Goal: Task Accomplishment & Management: Use online tool/utility

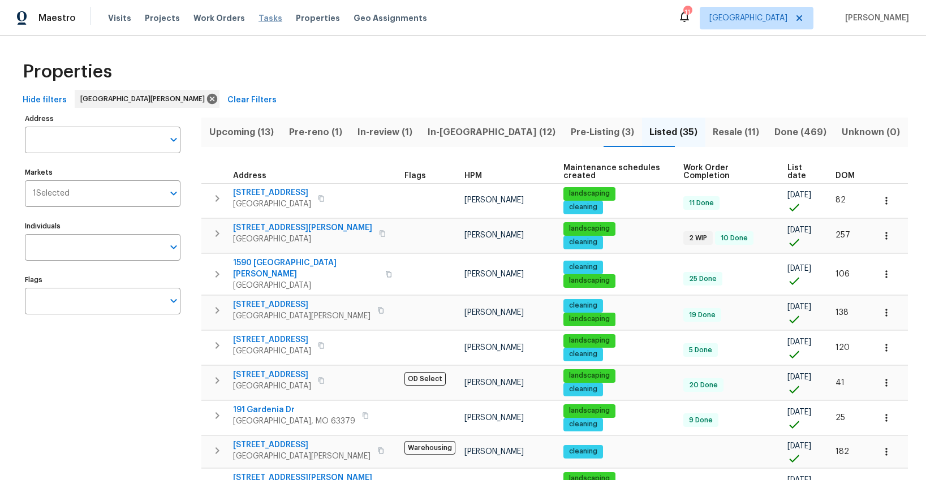
click at [264, 19] on span "Tasks" at bounding box center [271, 18] width 24 height 8
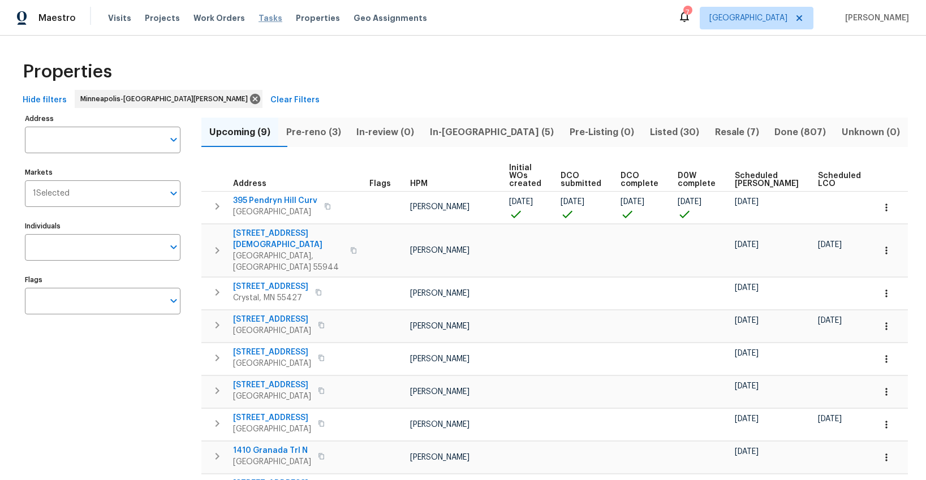
click at [265, 20] on span "Tasks" at bounding box center [271, 18] width 24 height 8
click at [117, 19] on span "Visits" at bounding box center [119, 17] width 23 height 11
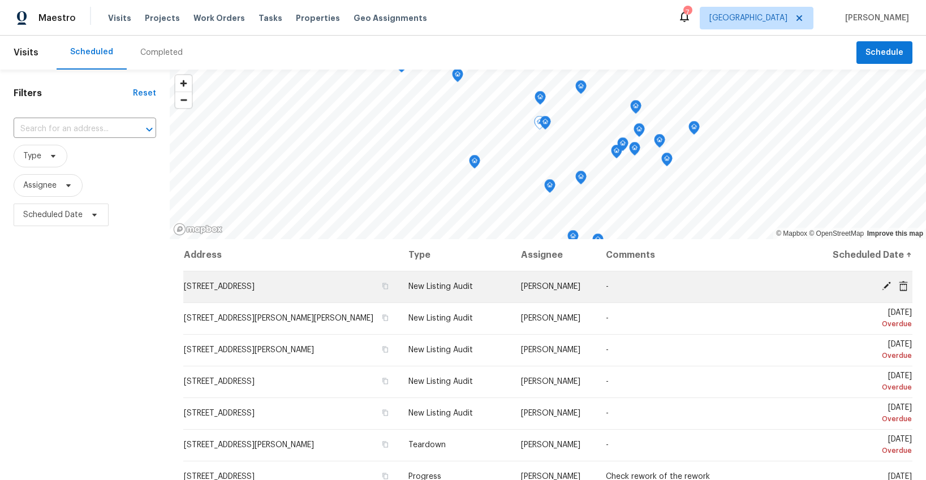
click at [887, 288] on icon at bounding box center [886, 286] width 10 height 10
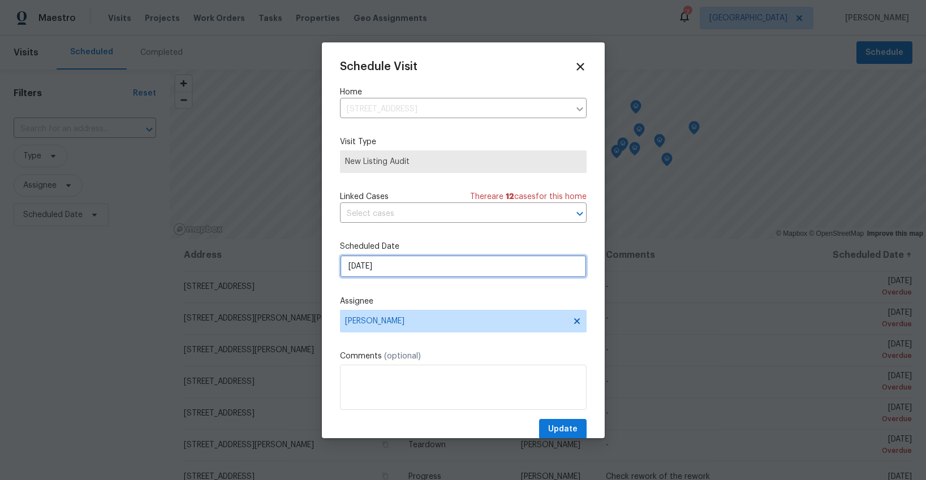
click at [426, 272] on input "[DATE]" at bounding box center [463, 266] width 247 height 23
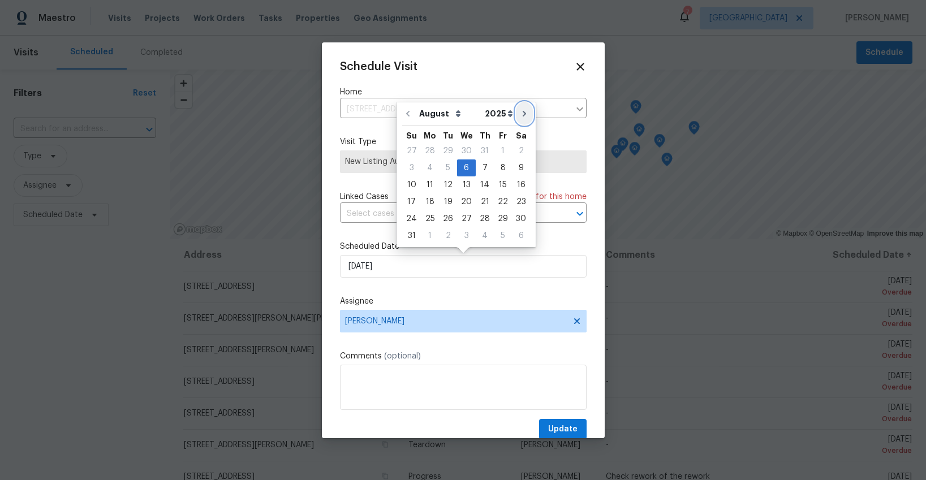
click at [520, 115] on icon "Go to next month" at bounding box center [524, 113] width 9 height 9
type input "[DATE]"
select select "8"
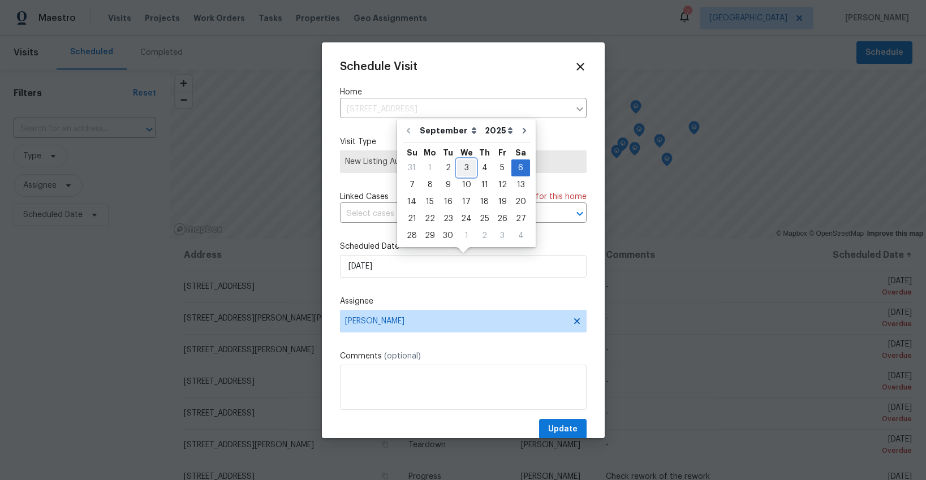
click at [462, 167] on div "3" at bounding box center [466, 168] width 19 height 16
type input "[DATE]"
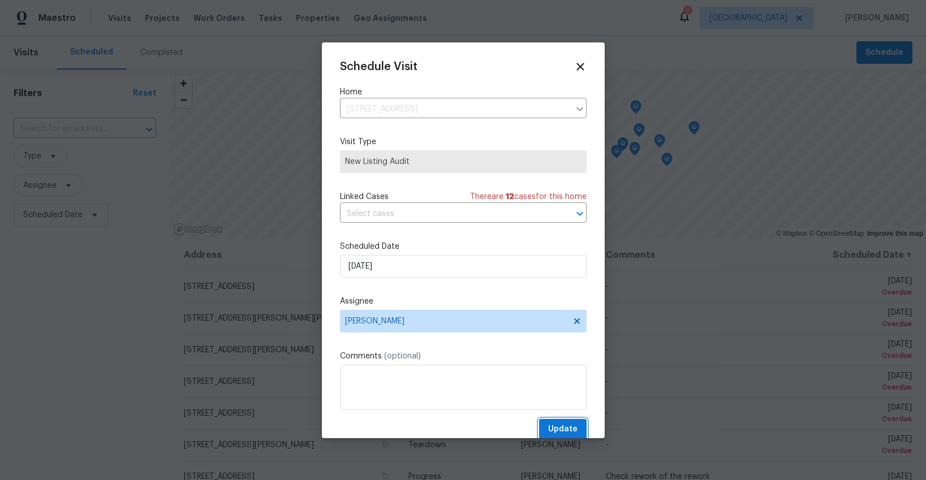
click at [564, 434] on span "Update" at bounding box center [562, 430] width 29 height 14
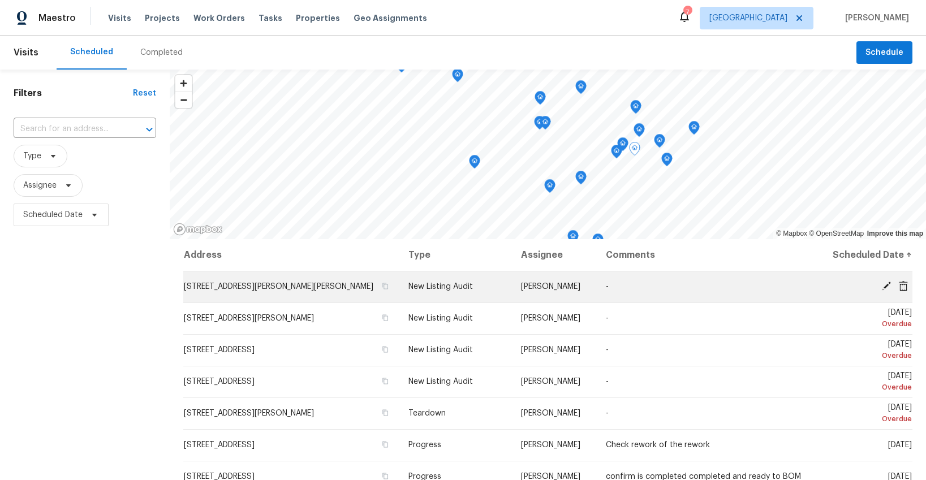
click at [888, 285] on icon at bounding box center [886, 286] width 9 height 9
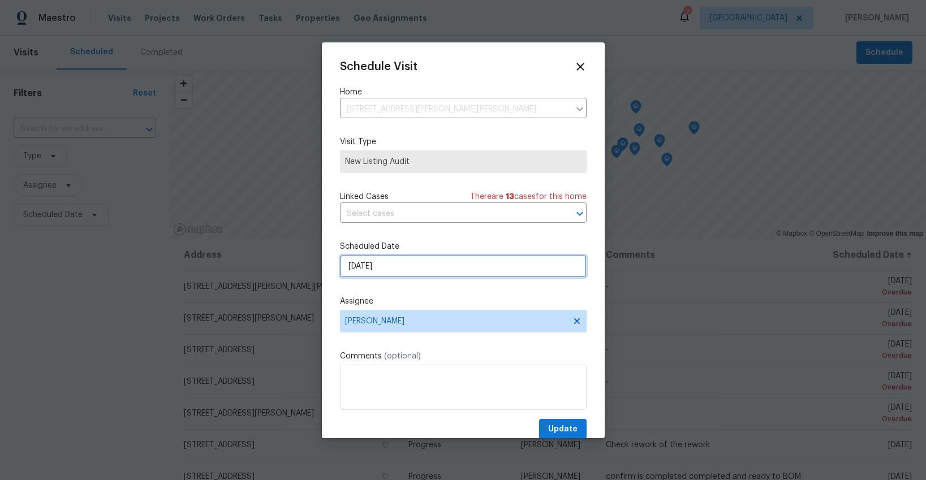
click at [386, 263] on input "[DATE]" at bounding box center [463, 266] width 247 height 23
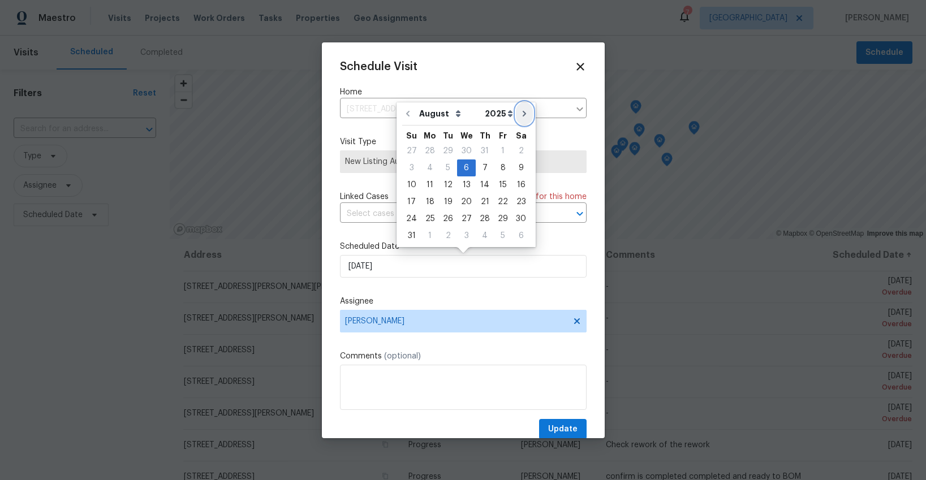
click at [520, 114] on icon "Go to next month" at bounding box center [524, 113] width 9 height 9
type input "[DATE]"
select select "8"
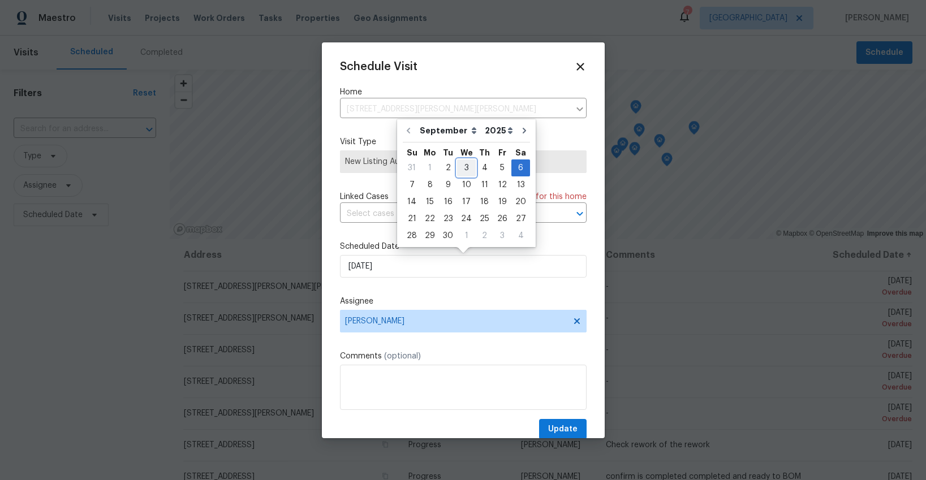
click at [462, 165] on div "3" at bounding box center [466, 168] width 19 height 16
type input "[DATE]"
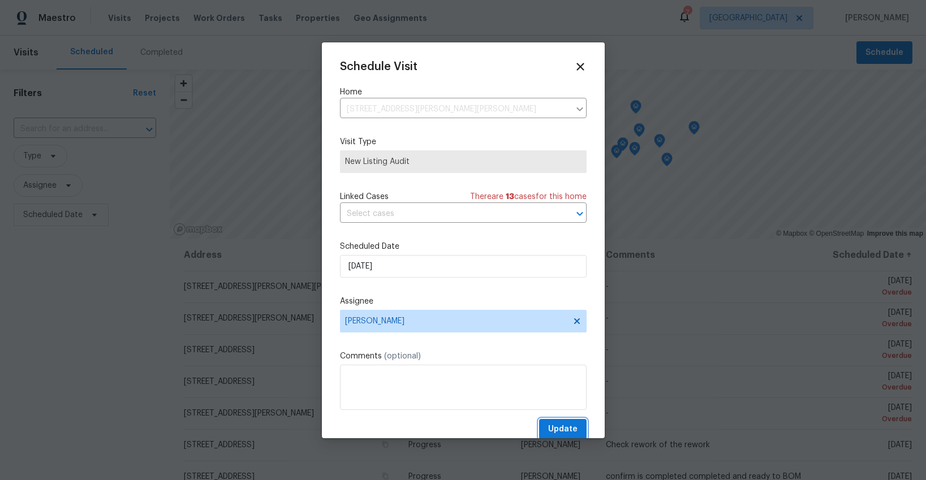
click at [562, 428] on span "Update" at bounding box center [562, 430] width 29 height 14
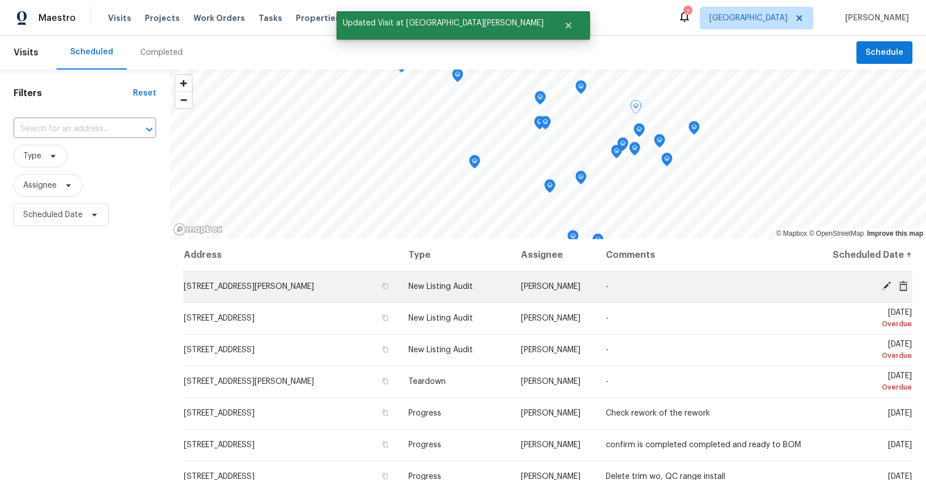
click at [884, 285] on icon at bounding box center [886, 286] width 10 height 10
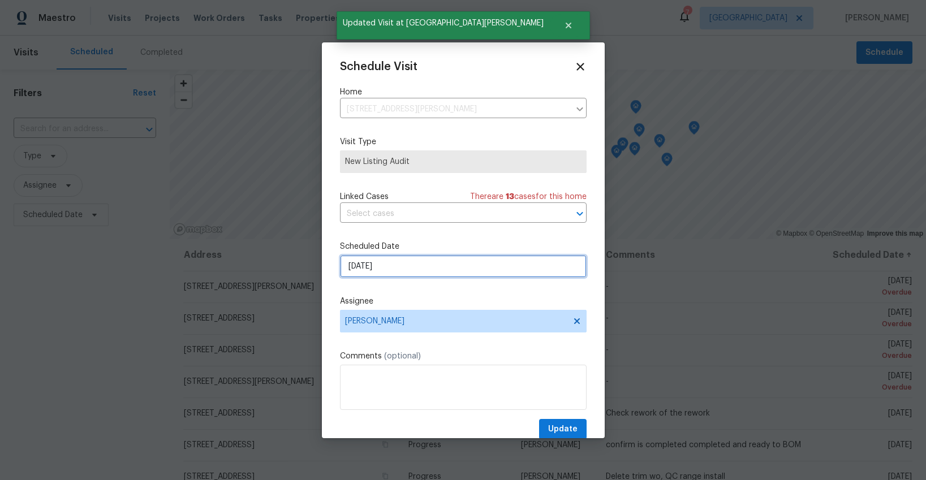
click at [367, 268] on input "[DATE]" at bounding box center [463, 266] width 247 height 23
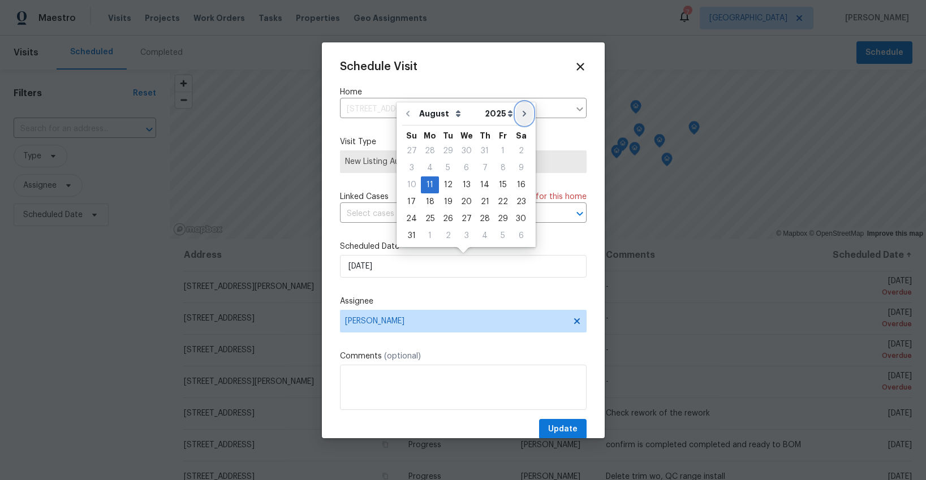
click at [520, 117] on icon "Go to next month" at bounding box center [524, 113] width 9 height 9
type input "[DATE]"
select select "8"
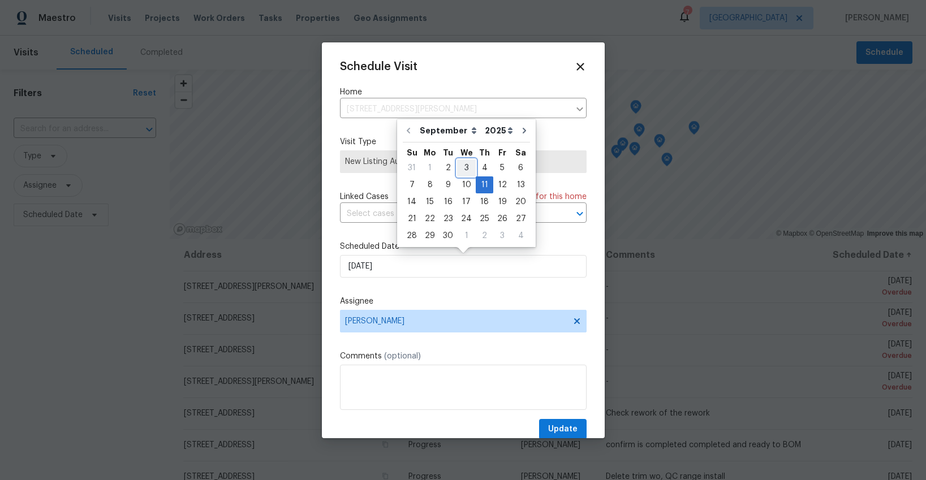
click at [458, 167] on div "3" at bounding box center [466, 168] width 19 height 16
type input "[DATE]"
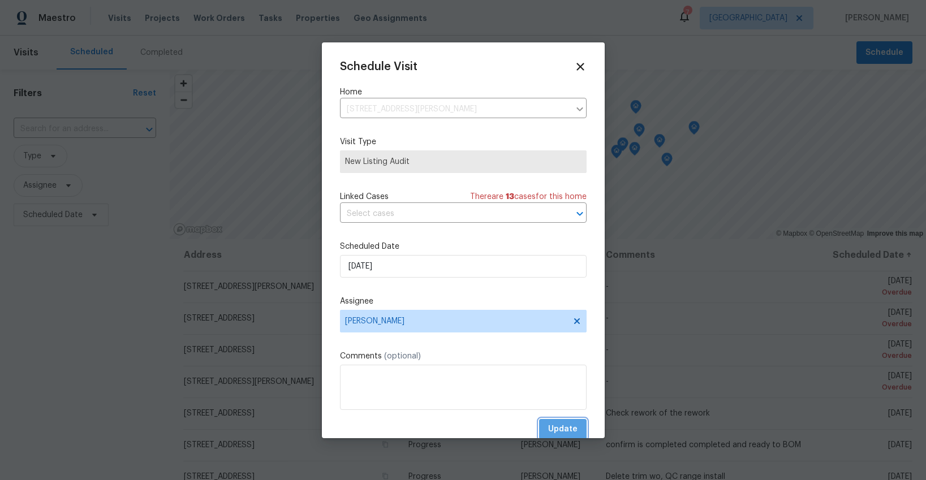
click at [552, 426] on span "Update" at bounding box center [562, 430] width 29 height 14
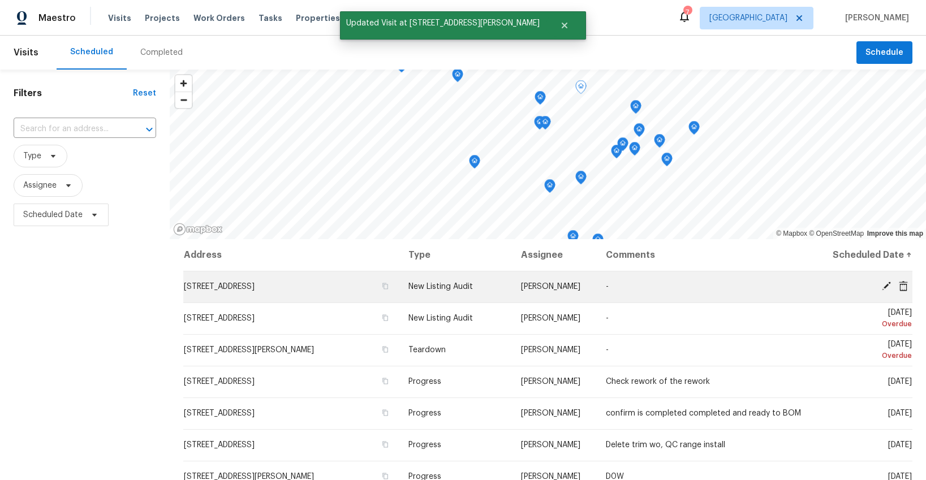
click at [888, 286] on icon at bounding box center [886, 286] width 10 height 10
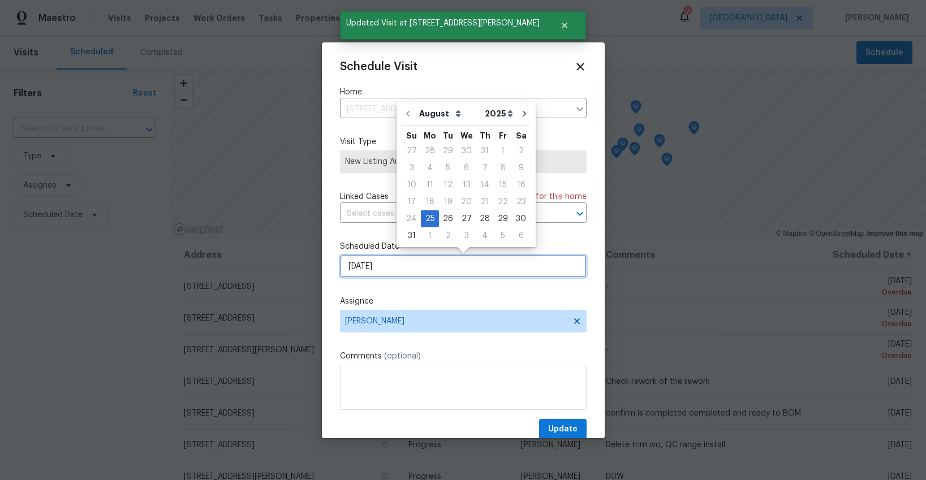
click at [388, 260] on input "[DATE]" at bounding box center [463, 266] width 247 height 23
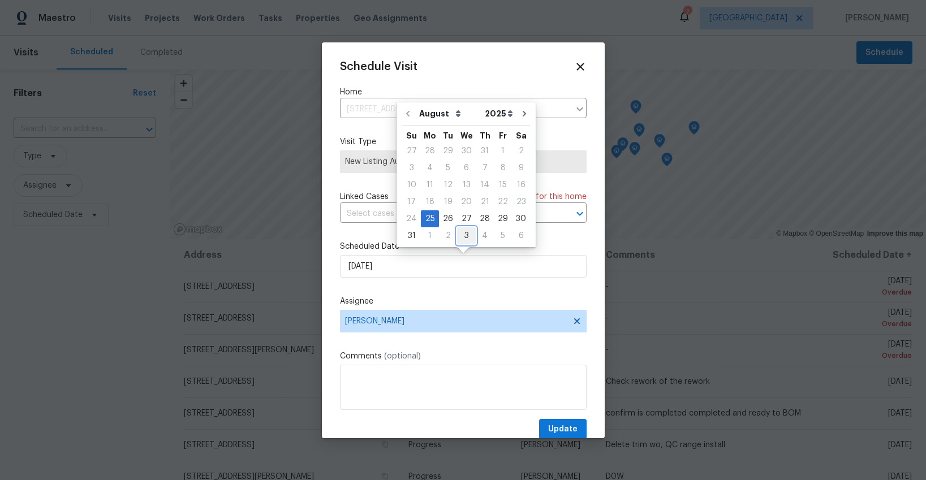
click at [461, 237] on div "3" at bounding box center [466, 236] width 19 height 16
type input "[DATE]"
select select "8"
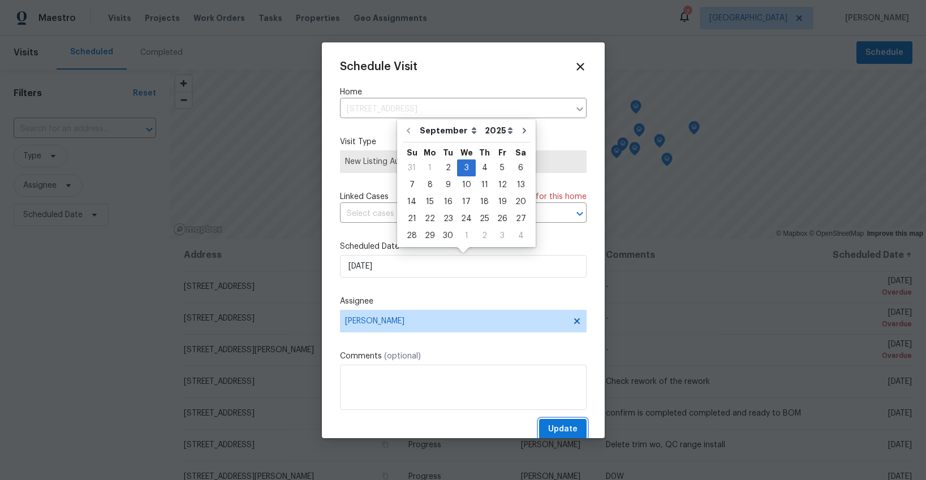
click at [558, 434] on span "Update" at bounding box center [562, 430] width 29 height 14
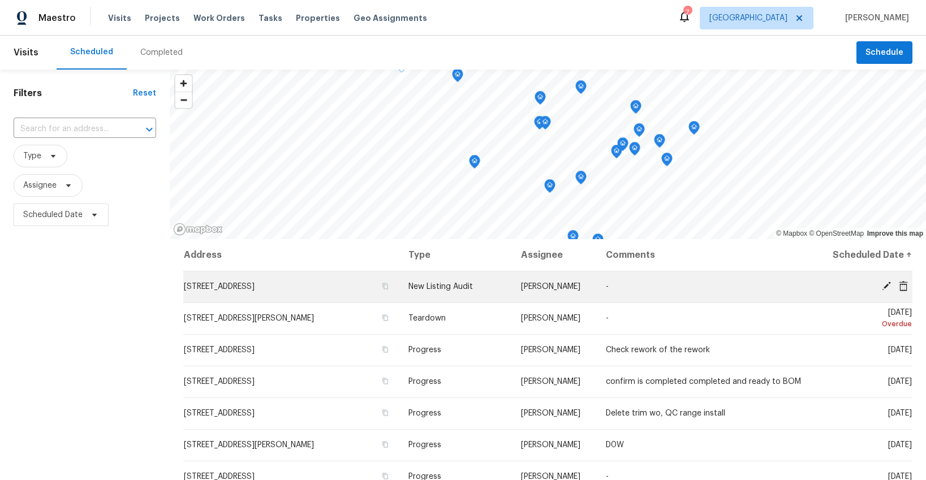
click at [885, 284] on icon at bounding box center [886, 286] width 10 height 10
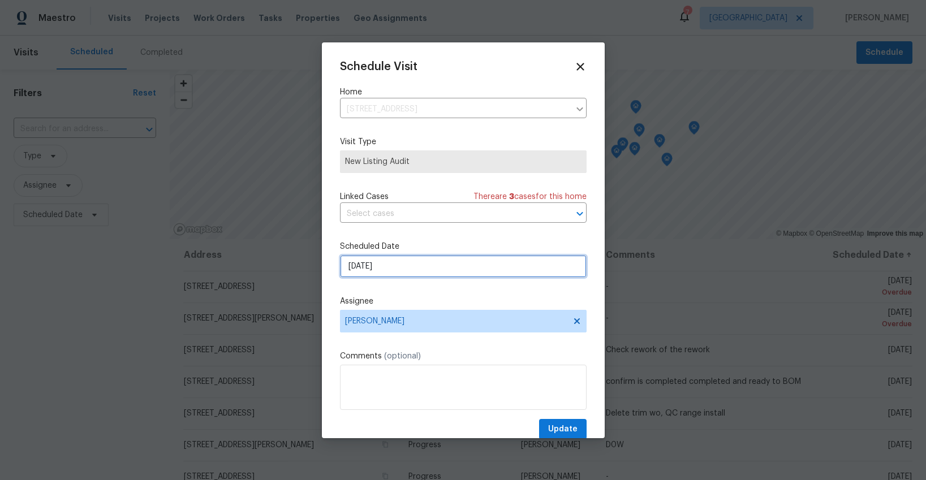
click at [432, 261] on input "[DATE]" at bounding box center [463, 266] width 247 height 23
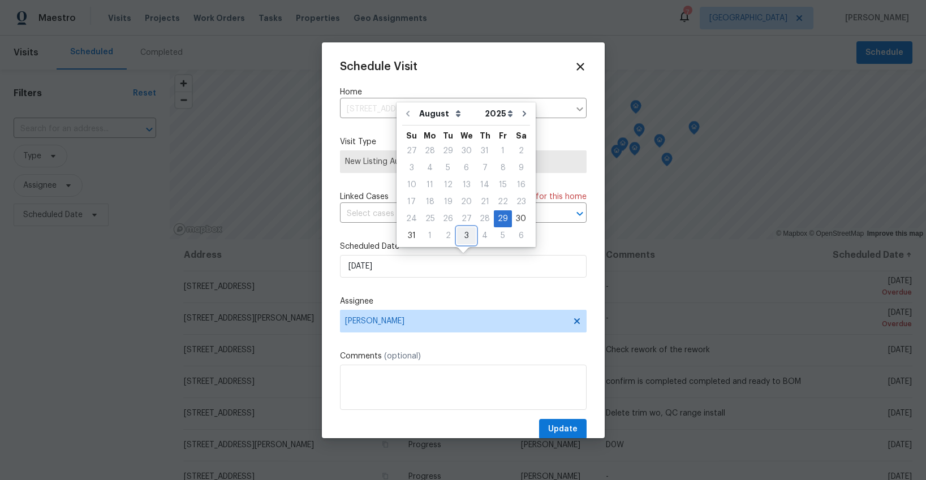
click at [461, 232] on div "3" at bounding box center [466, 236] width 19 height 16
type input "[DATE]"
select select "8"
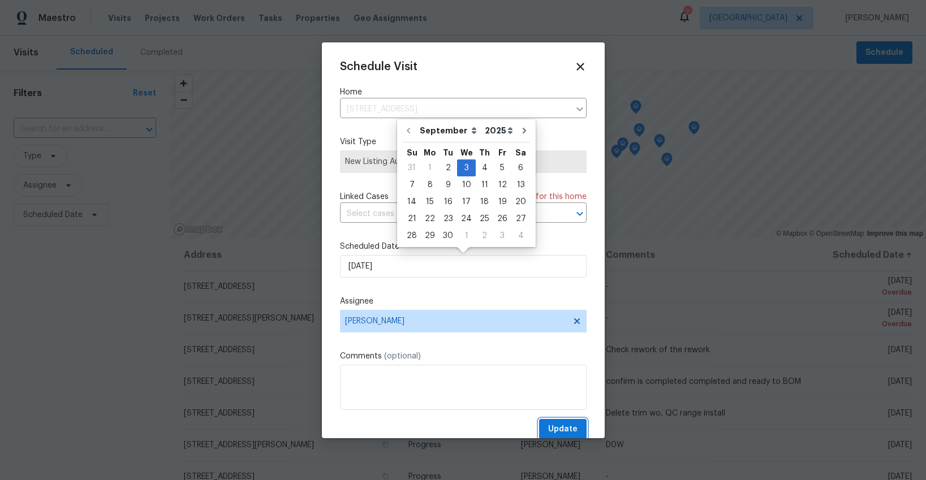
click at [558, 431] on span "Update" at bounding box center [562, 430] width 29 height 14
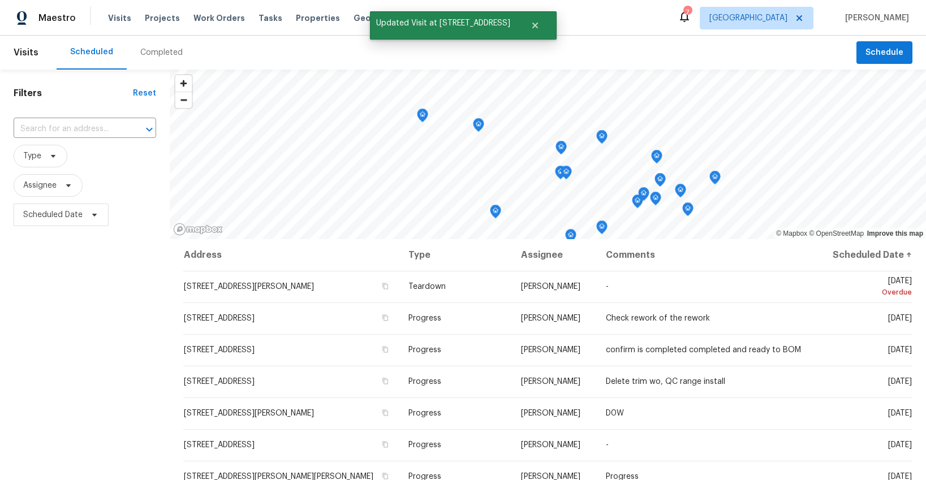
click at [476, 125] on icon "Map marker" at bounding box center [479, 125] width 10 height 13
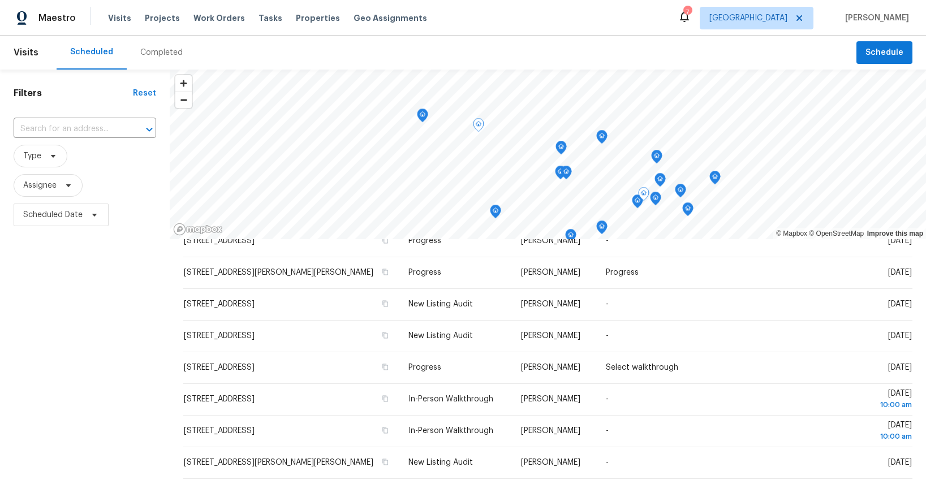
scroll to position [205, 0]
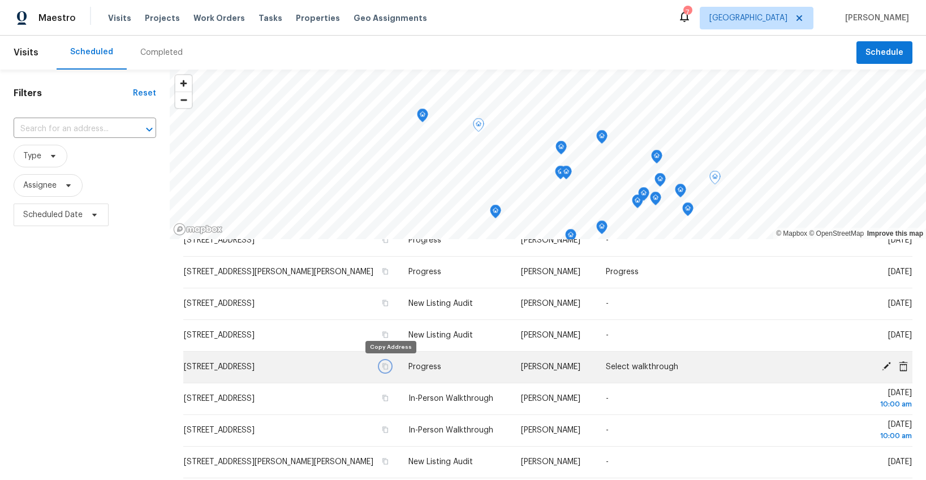
click at [388, 369] on icon "button" at bounding box center [386, 367] width 6 height 6
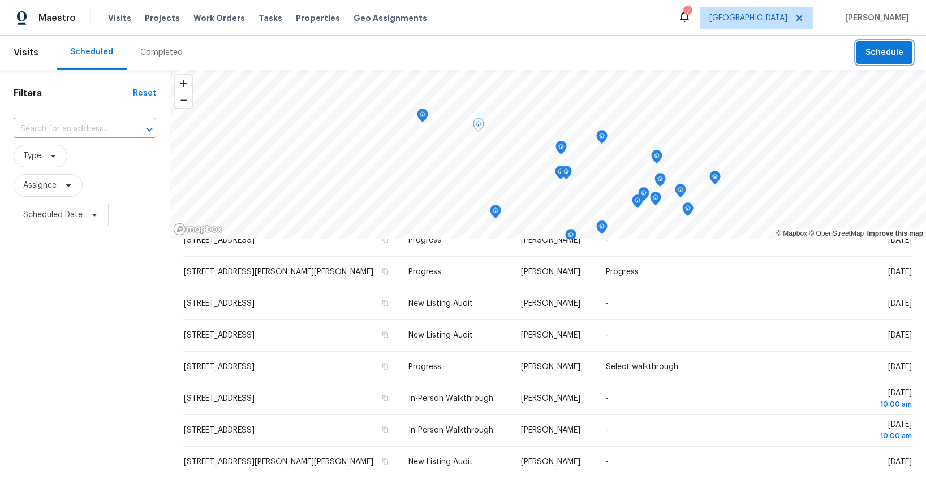
click at [875, 61] on button "Schedule" at bounding box center [884, 52] width 56 height 23
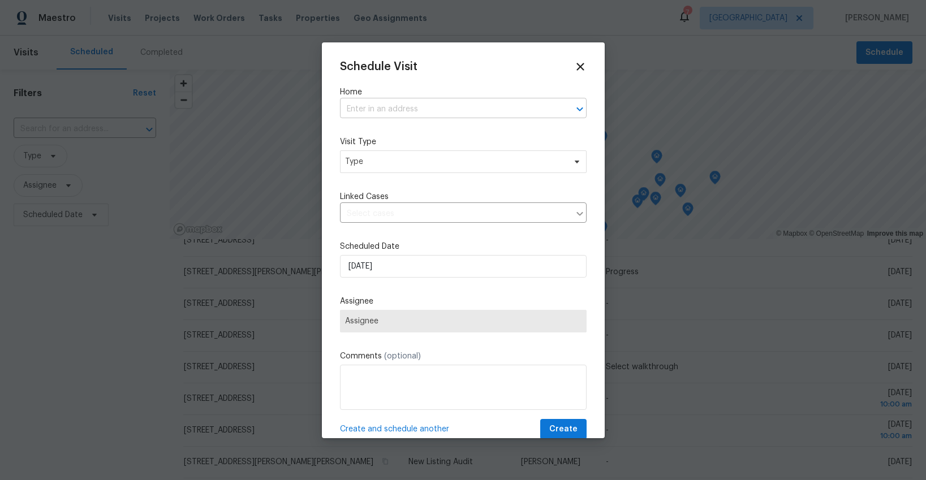
click at [397, 107] on input "text" at bounding box center [447, 110] width 215 height 18
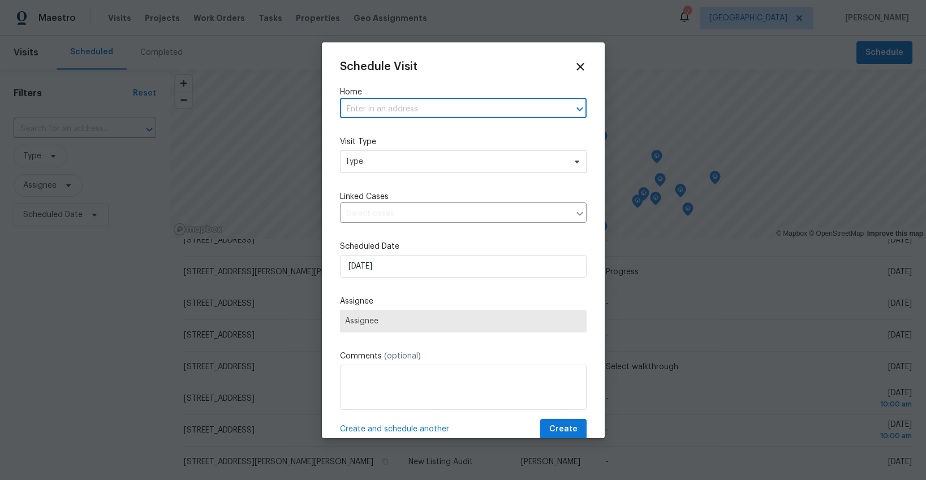
paste input "[STREET_ADDRESS]"
type input "[STREET_ADDRESS]"
click at [403, 136] on li "[STREET_ADDRESS]" at bounding box center [463, 134] width 247 height 19
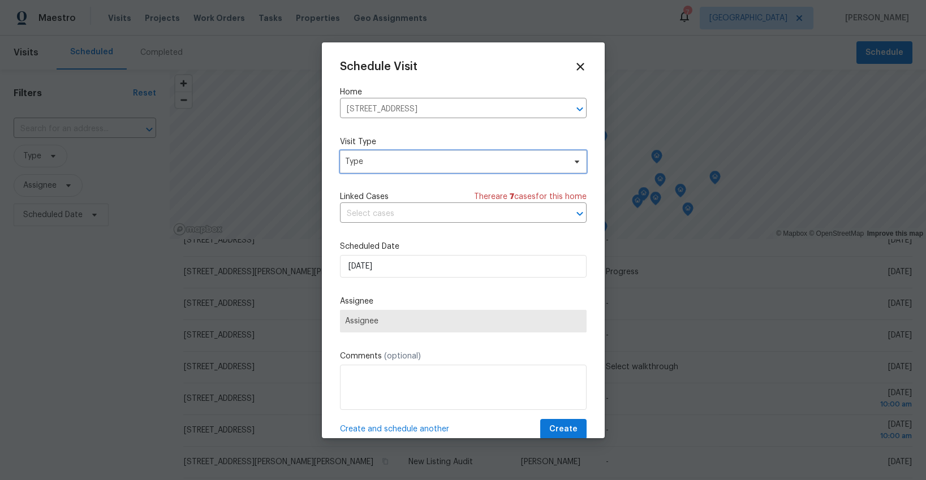
click at [397, 160] on span "Type" at bounding box center [455, 161] width 220 height 11
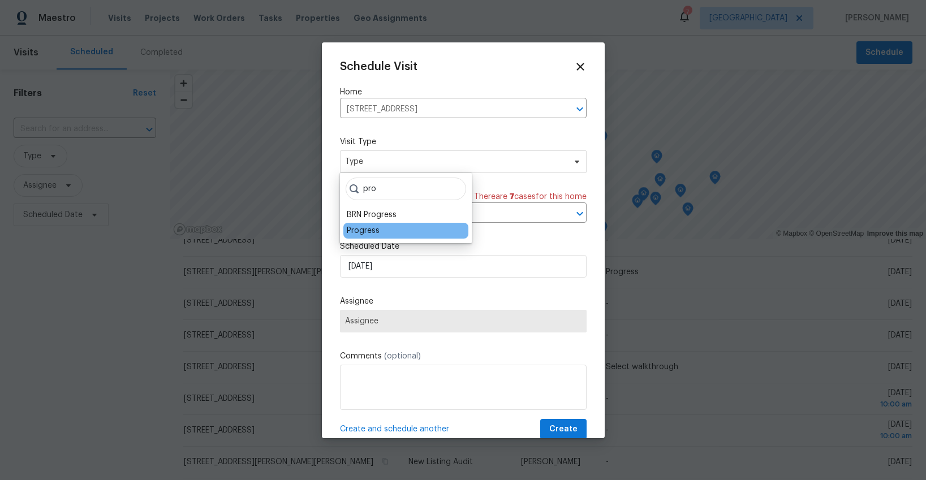
type input "pro"
click at [348, 233] on div "Progress" at bounding box center [363, 230] width 33 height 11
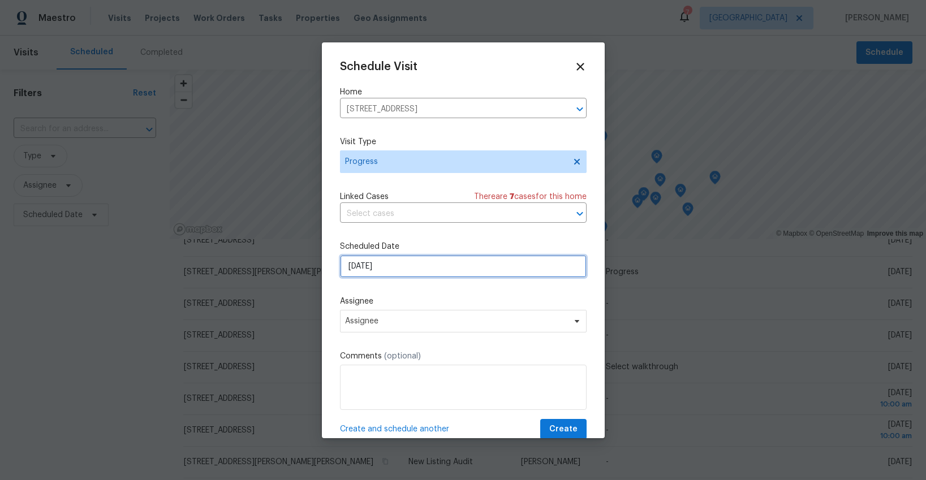
click at [383, 264] on input "[DATE]" at bounding box center [463, 266] width 247 height 23
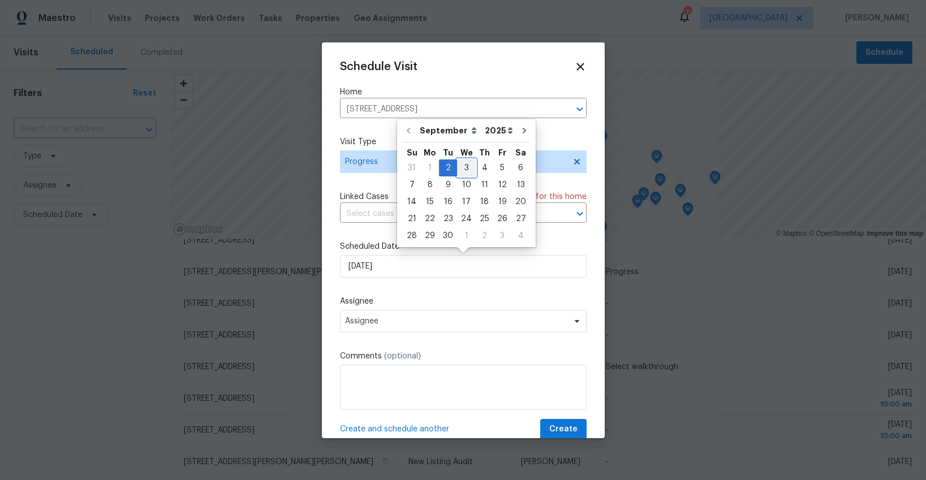
click at [460, 165] on div "3" at bounding box center [466, 168] width 19 height 16
type input "[DATE]"
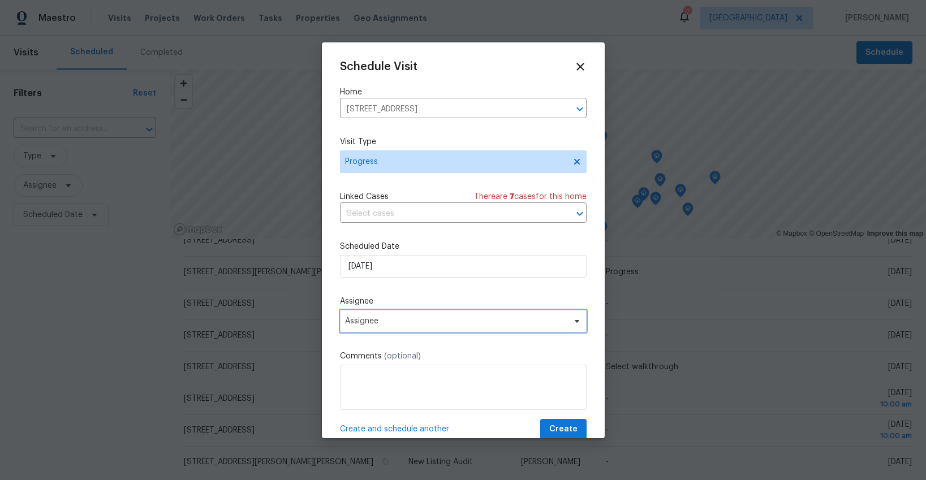
click at [420, 319] on span "Assignee" at bounding box center [456, 321] width 222 height 9
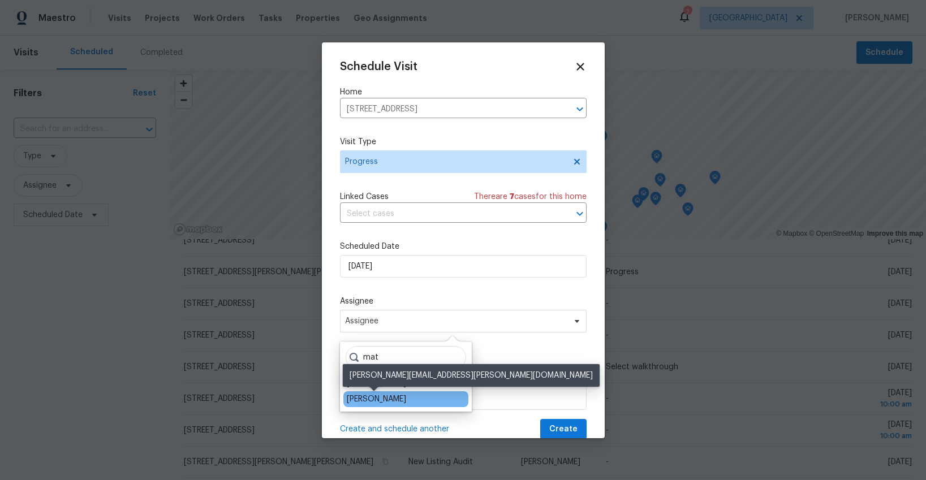
type input "mat"
click at [387, 398] on div "[PERSON_NAME]" at bounding box center [376, 399] width 59 height 11
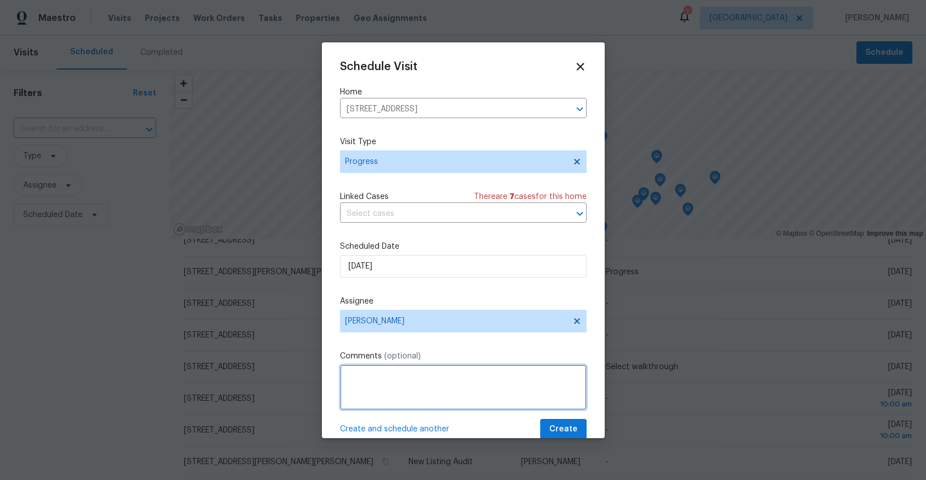
click at [387, 398] on textarea at bounding box center [463, 387] width 247 height 45
type textarea "Select Walk at 9am"
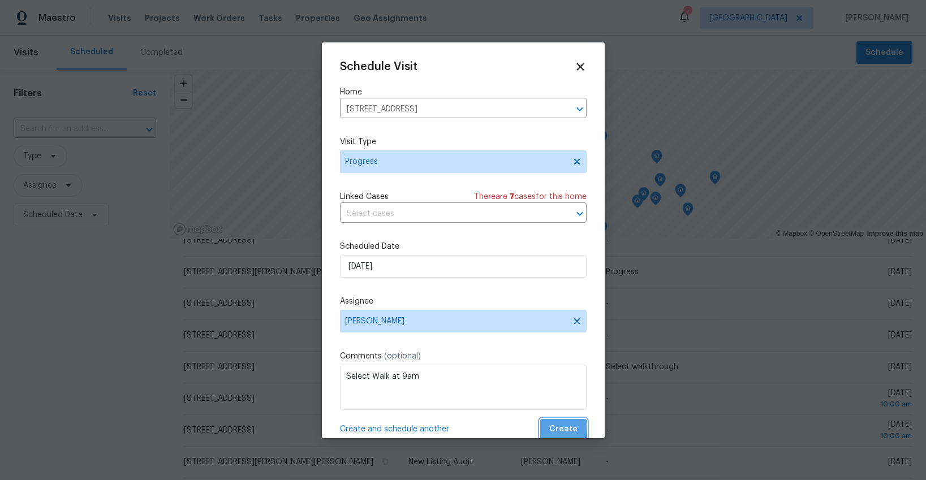
click at [552, 427] on span "Create" at bounding box center [563, 430] width 28 height 14
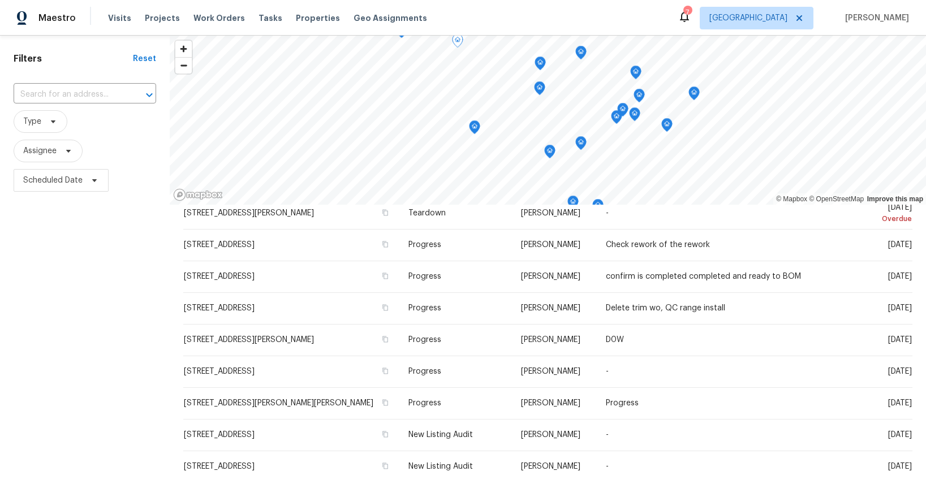
scroll to position [19, 0]
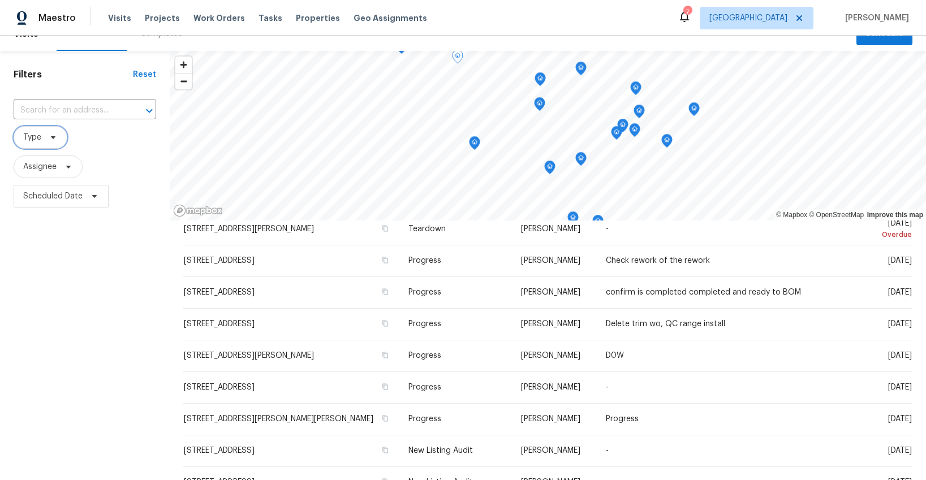
click at [47, 143] on span "Type" at bounding box center [41, 137] width 54 height 23
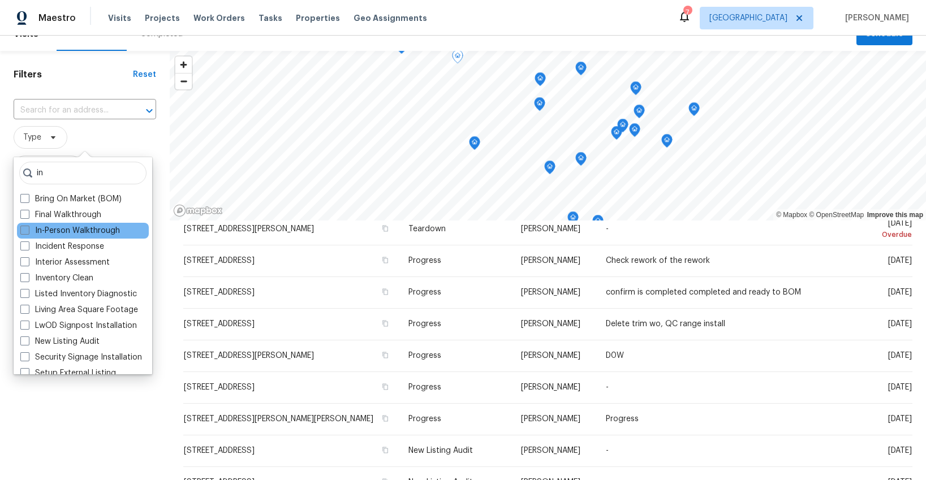
type input "in"
click at [56, 229] on label "In-Person Walkthrough" at bounding box center [70, 230] width 100 height 11
click at [28, 229] on input "In-Person Walkthrough" at bounding box center [23, 228] width 7 height 7
checkbox input "true"
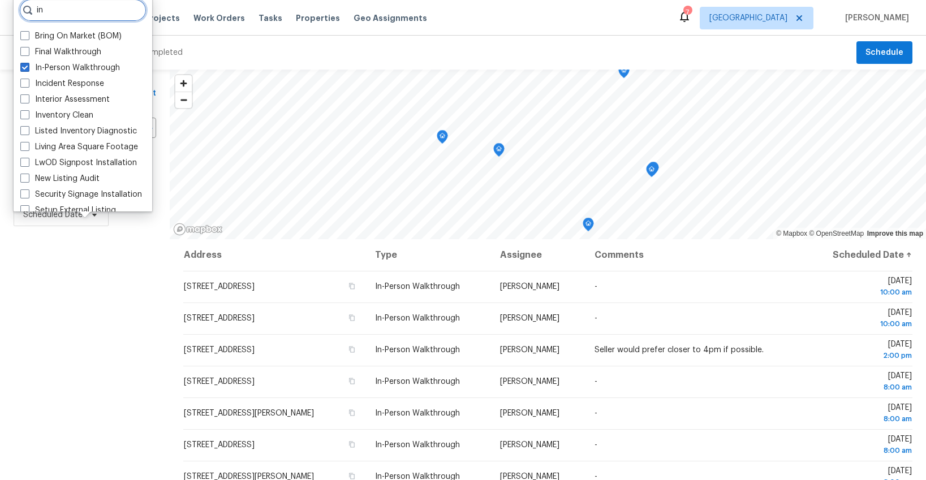
click at [66, 13] on input "in" at bounding box center [82, 10] width 127 height 23
type input "i"
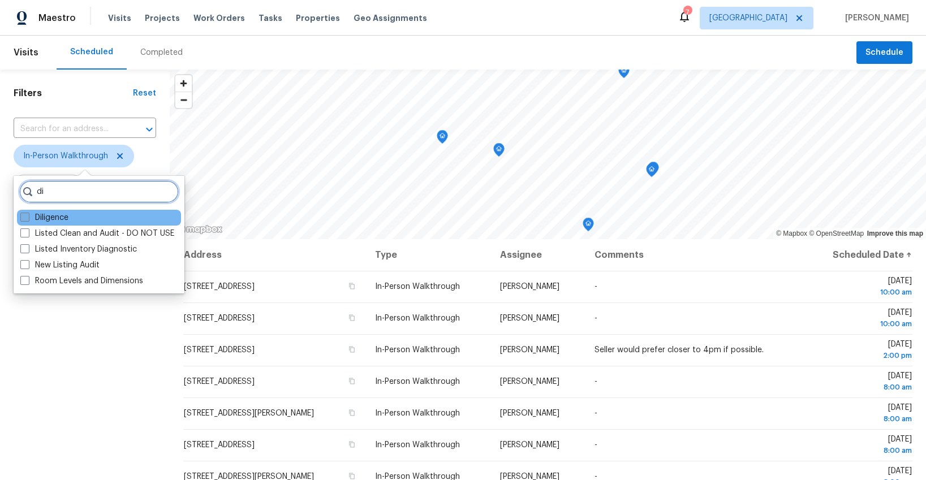
type input "di"
click at [53, 214] on label "Diligence" at bounding box center [44, 217] width 48 height 11
click at [28, 214] on input "Diligence" at bounding box center [23, 215] width 7 height 7
checkbox input "true"
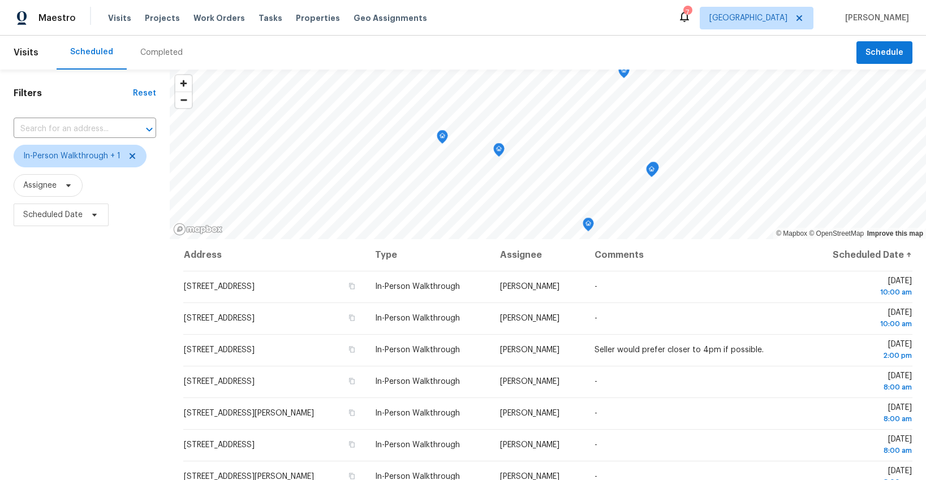
click at [90, 330] on div "Filters Reset ​ In-Person Walkthrough + 1 Assignee Scheduled Date" at bounding box center [85, 347] width 170 height 554
click at [517, 96] on icon "Map marker" at bounding box center [516, 95] width 3 height 3
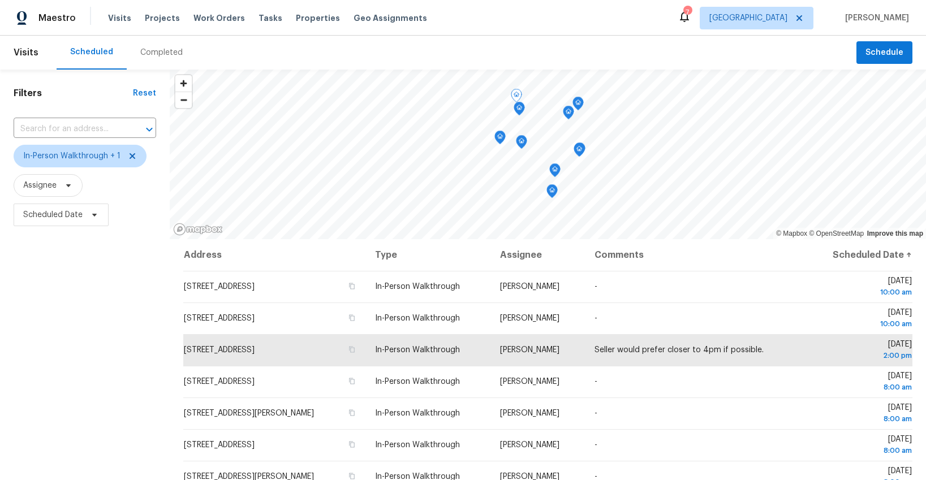
click at [517, 113] on icon "Map marker" at bounding box center [519, 108] width 10 height 13
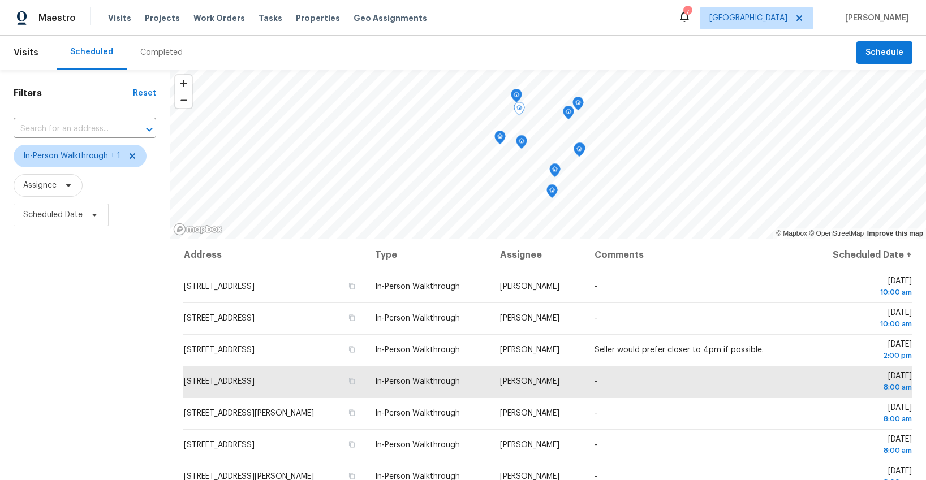
click at [500, 138] on icon "Map marker" at bounding box center [499, 137] width 3 height 3
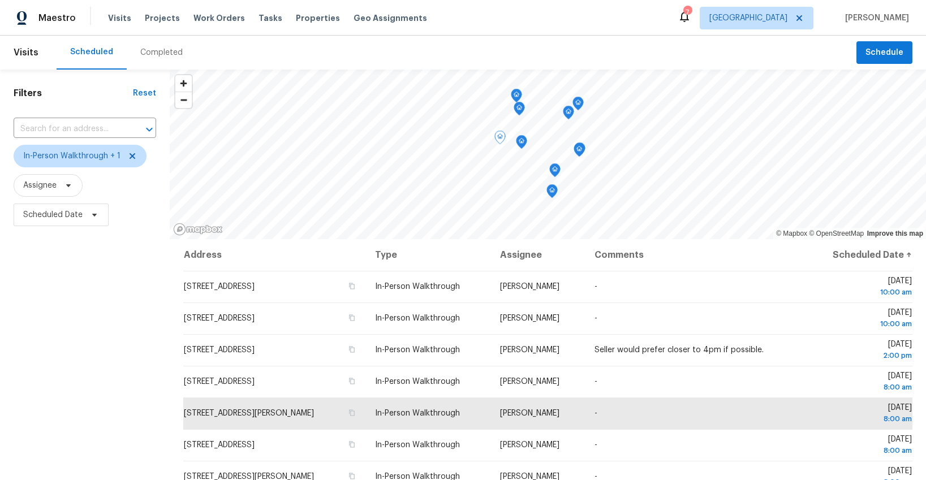
click at [524, 144] on icon "Map marker" at bounding box center [522, 142] width 10 height 13
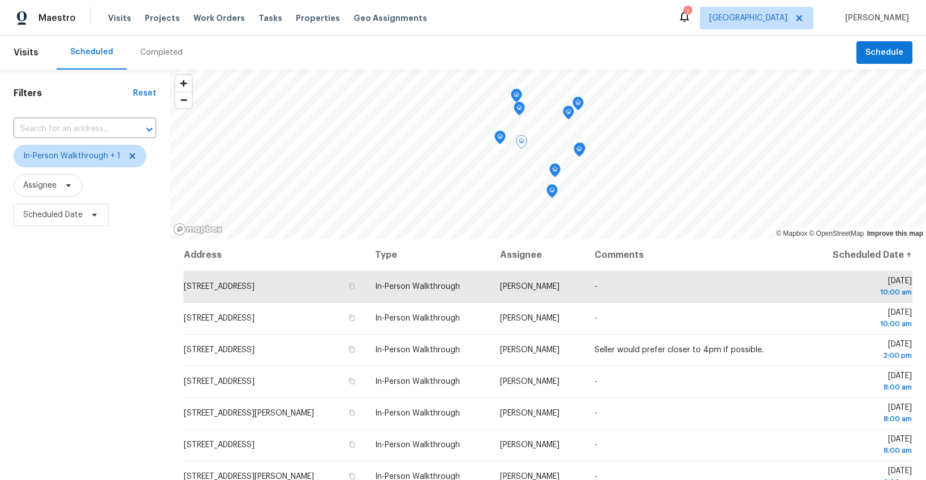
click at [553, 191] on icon "Map marker" at bounding box center [552, 191] width 10 height 13
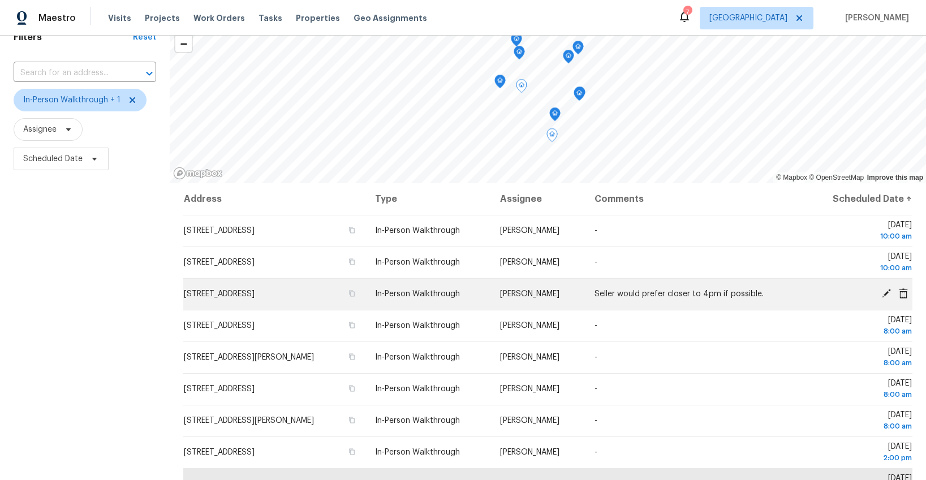
scroll to position [111, 0]
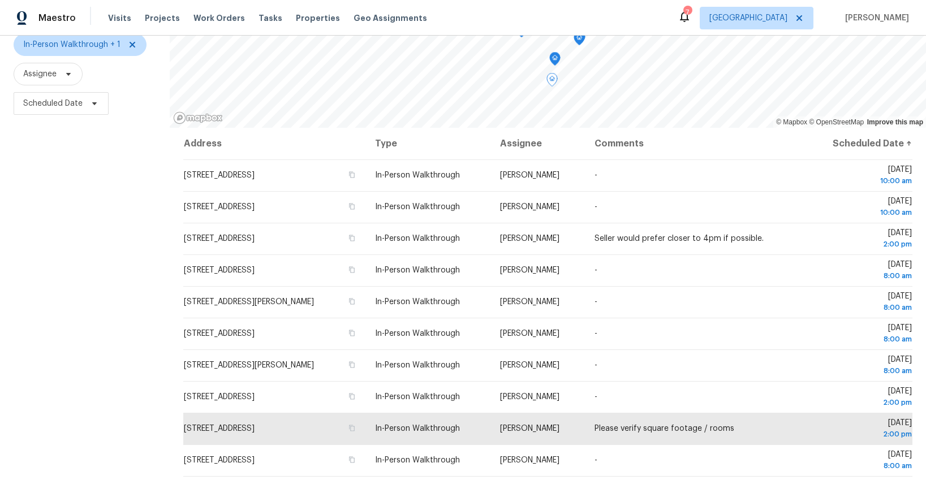
click at [554, 61] on icon "Map marker" at bounding box center [555, 59] width 10 height 13
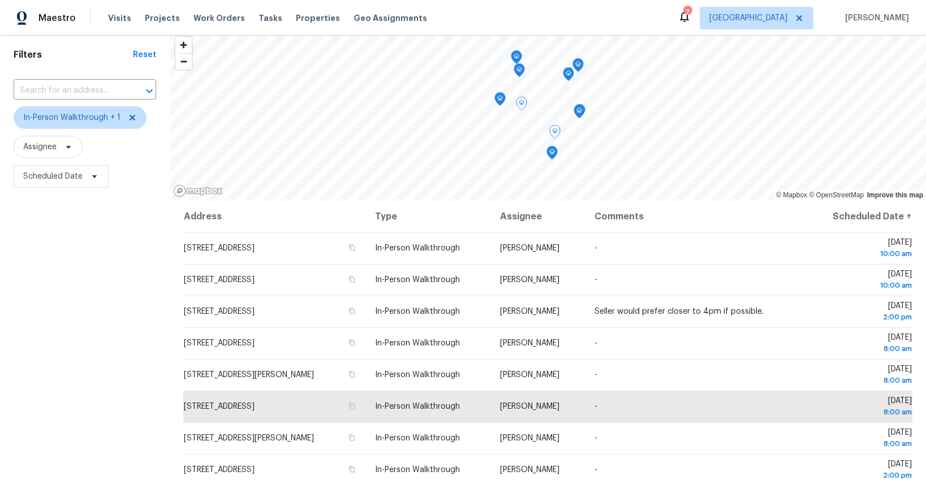
scroll to position [28, 0]
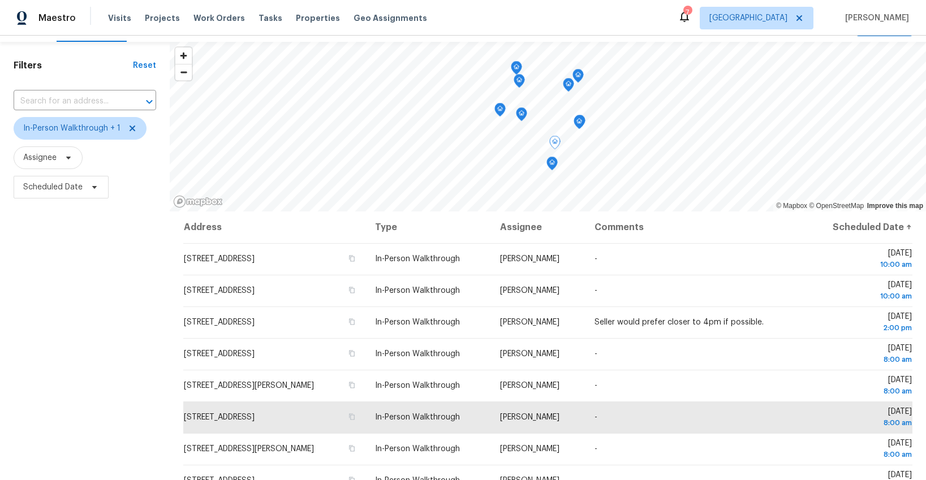
click at [583, 122] on icon "Map marker" at bounding box center [579, 122] width 10 height 13
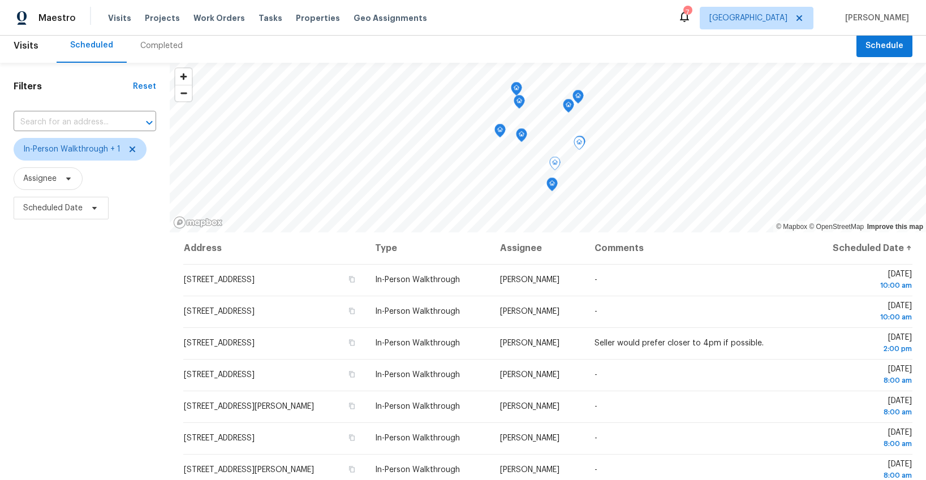
scroll to position [0, 0]
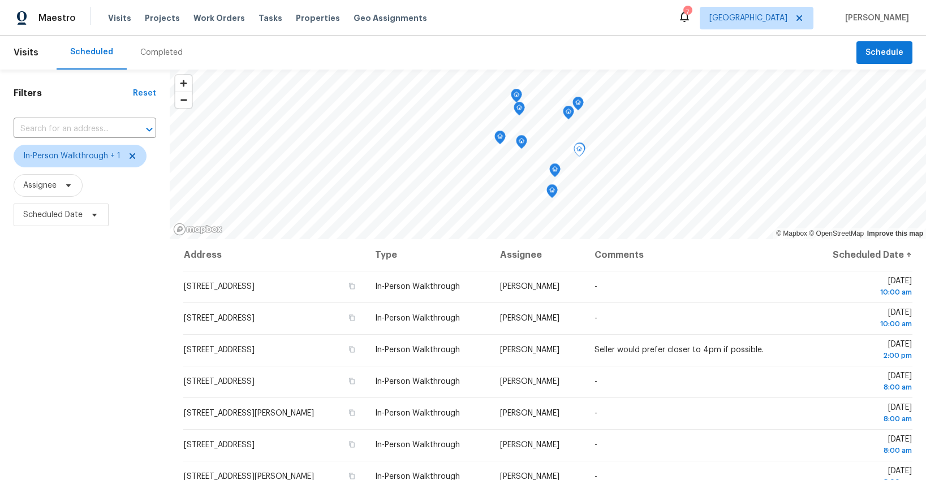
click at [567, 114] on icon "Map marker" at bounding box center [568, 112] width 10 height 13
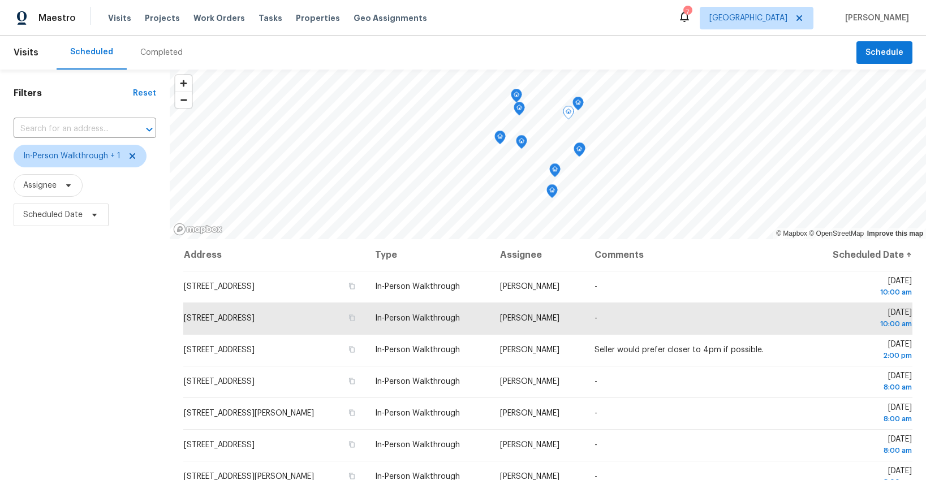
click at [583, 102] on icon "Map marker" at bounding box center [578, 103] width 10 height 13
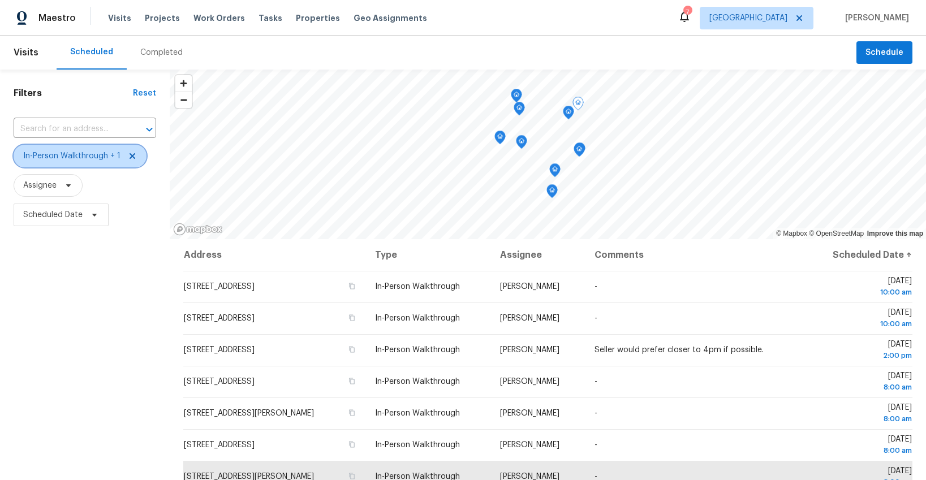
click at [72, 158] on span "In-Person Walkthrough + 1" at bounding box center [71, 155] width 97 height 11
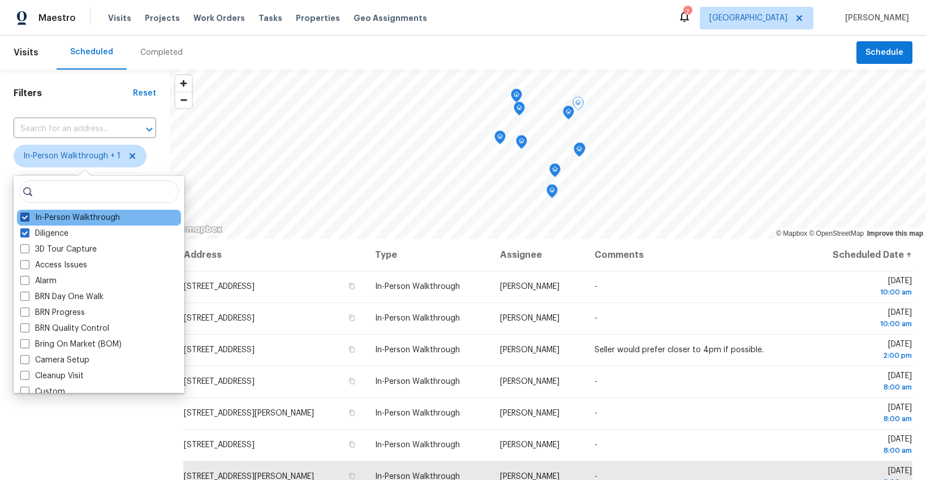
click at [54, 218] on label "In-Person Walkthrough" at bounding box center [70, 217] width 100 height 11
click at [28, 218] on input "In-Person Walkthrough" at bounding box center [23, 215] width 7 height 7
checkbox input "false"
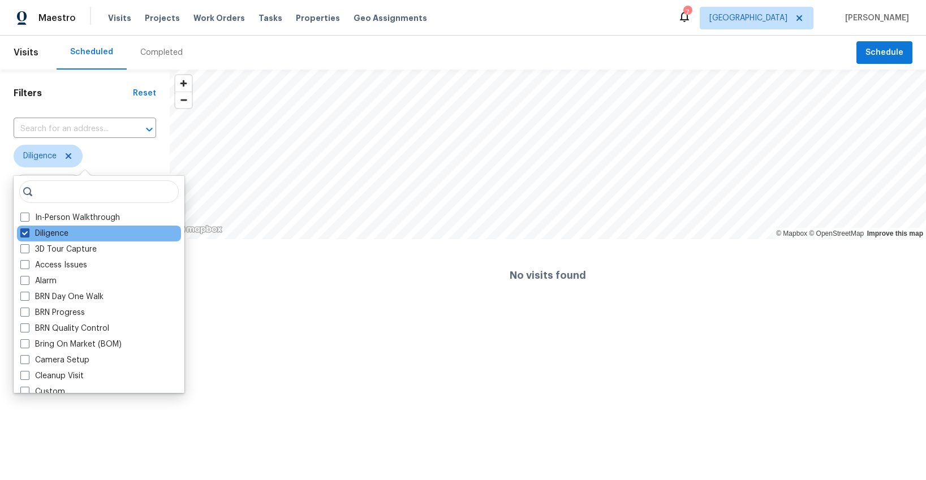
click at [48, 230] on label "Diligence" at bounding box center [44, 233] width 48 height 11
click at [28, 230] on input "Diligence" at bounding box center [23, 231] width 7 height 7
checkbox input "false"
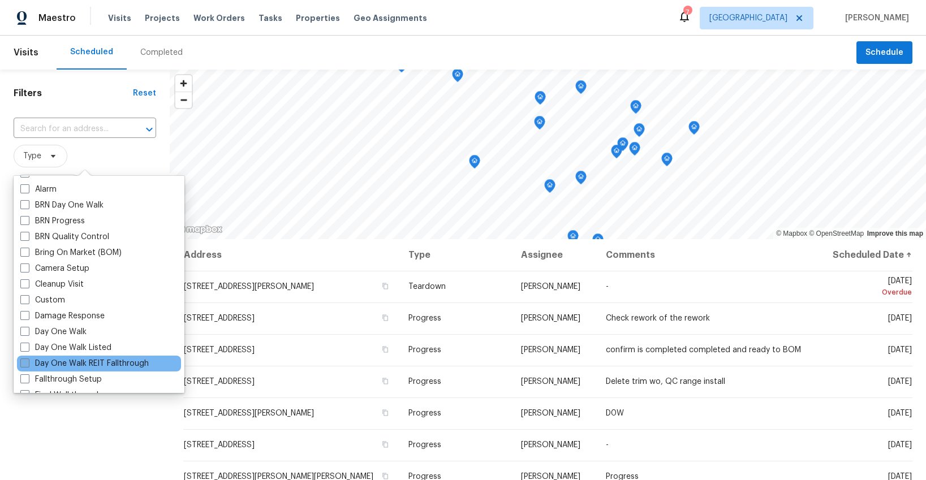
scroll to position [93, 0]
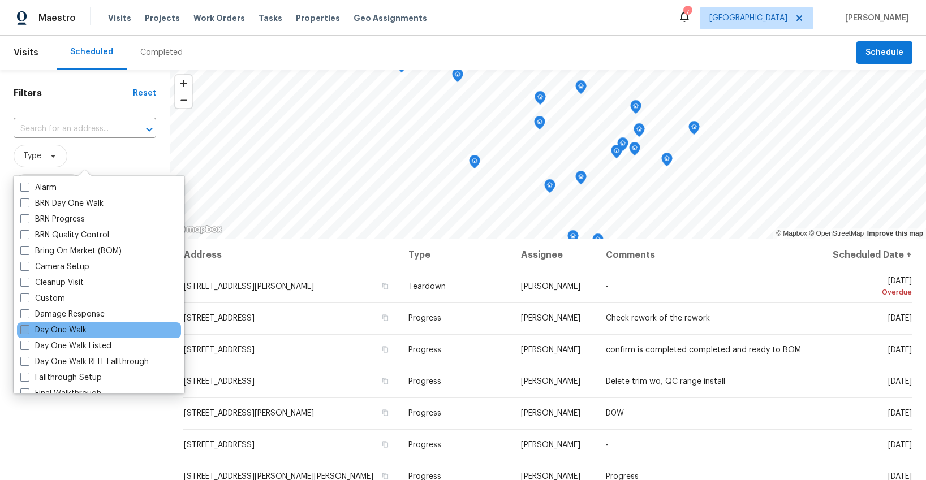
click at [59, 333] on label "Day One Walk" at bounding box center [53, 330] width 66 height 11
click at [28, 332] on input "Day One Walk" at bounding box center [23, 328] width 7 height 7
checkbox input "true"
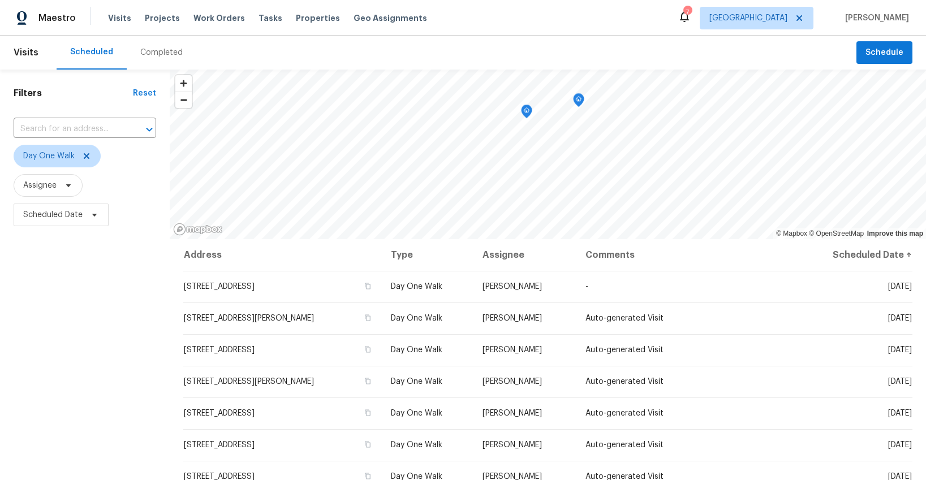
click at [80, 433] on div "Filters Reset ​ Day One Walk Assignee Scheduled Date" at bounding box center [85, 347] width 170 height 554
click at [298, 20] on span "Properties" at bounding box center [318, 17] width 44 height 11
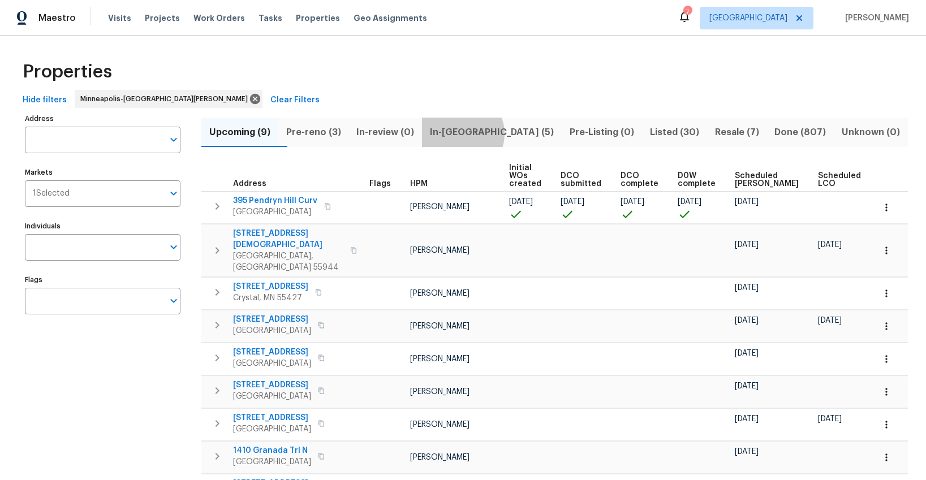
click at [487, 134] on span "In-[GEOGRAPHIC_DATA] (5)" at bounding box center [492, 132] width 126 height 16
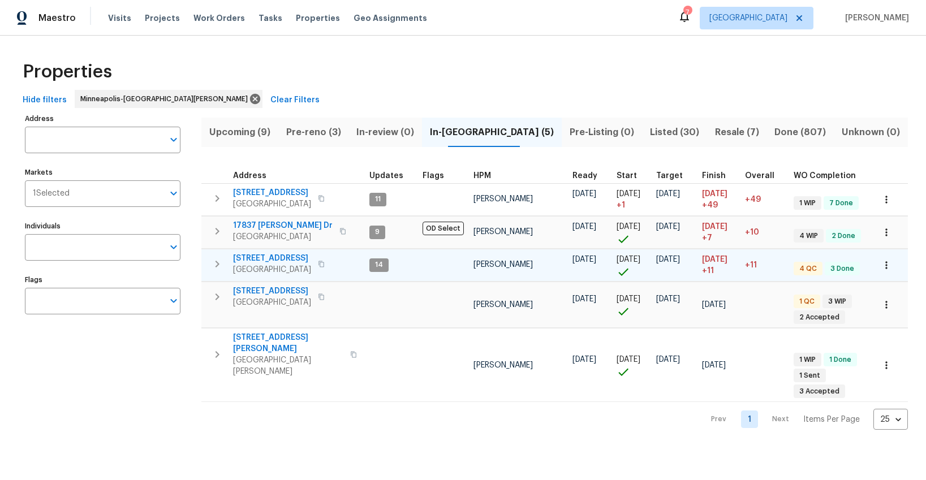
click at [221, 264] on icon "button" at bounding box center [217, 264] width 14 height 14
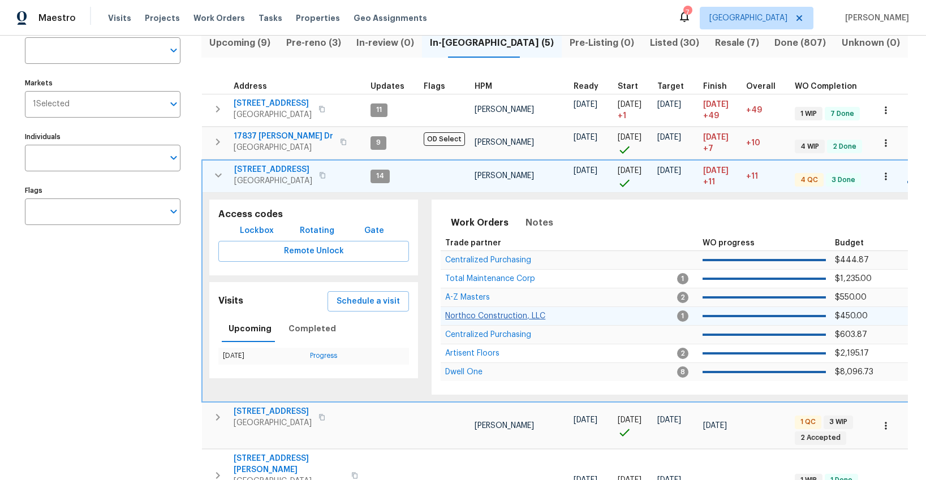
scroll to position [86, 0]
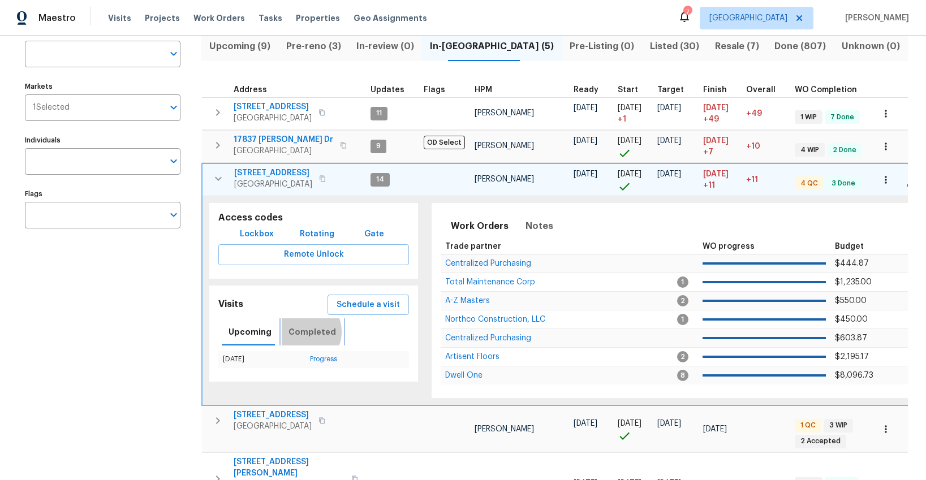
click at [300, 332] on span "Completed" at bounding box center [313, 332] width 48 height 14
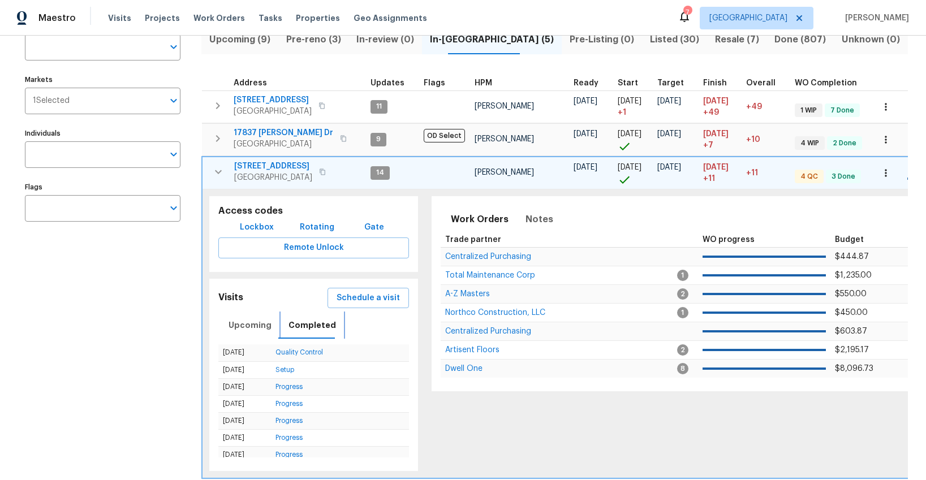
scroll to position [94, 0]
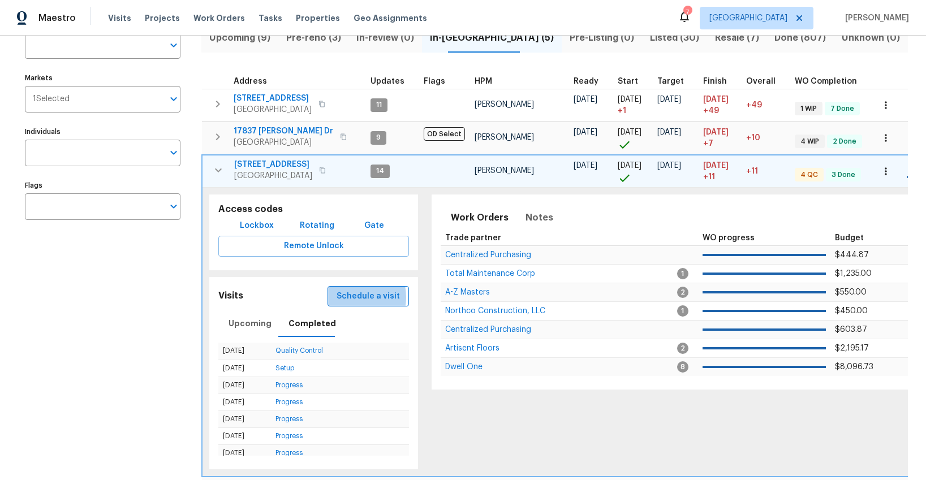
click at [348, 298] on span "Schedule a visit" at bounding box center [368, 297] width 63 height 14
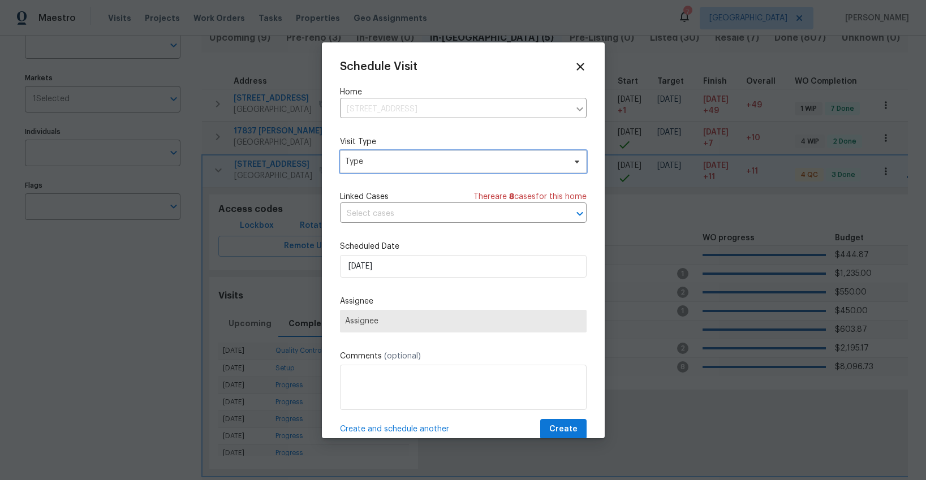
click at [375, 164] on span "Type" at bounding box center [455, 161] width 220 height 11
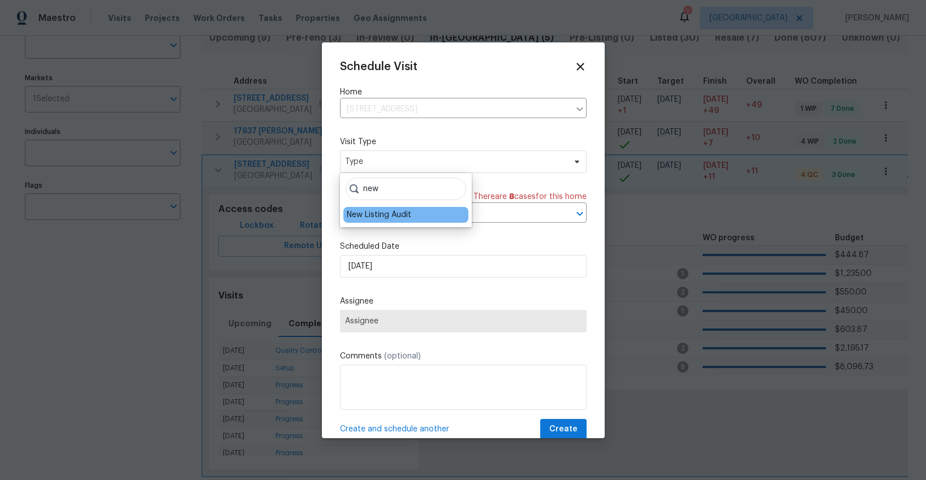
type input "new"
click at [363, 216] on div "New Listing Audit" at bounding box center [379, 214] width 64 height 11
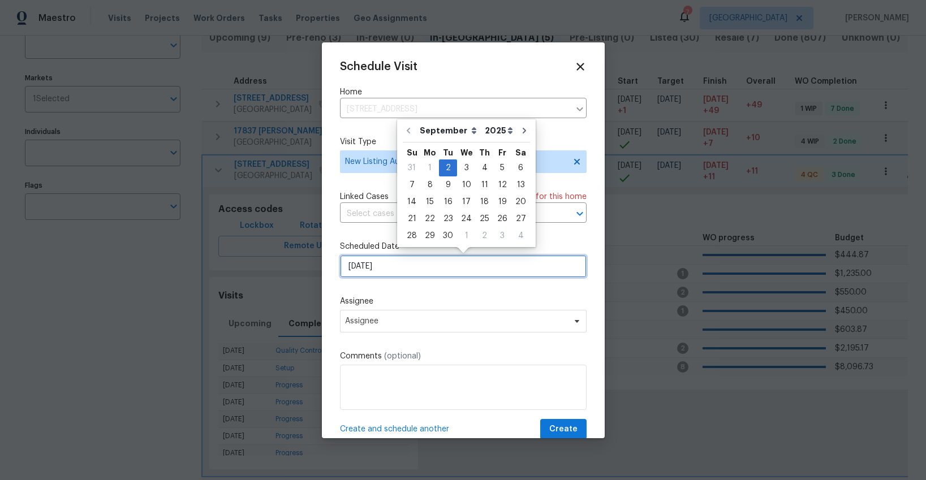
click at [394, 267] on input "[DATE]" at bounding box center [463, 266] width 247 height 23
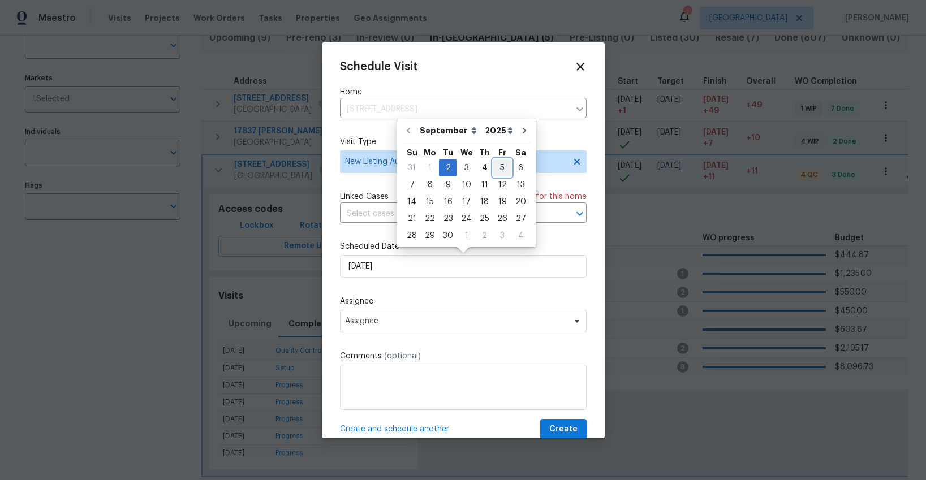
click at [497, 169] on div "5" at bounding box center [502, 168] width 18 height 16
type input "[DATE]"
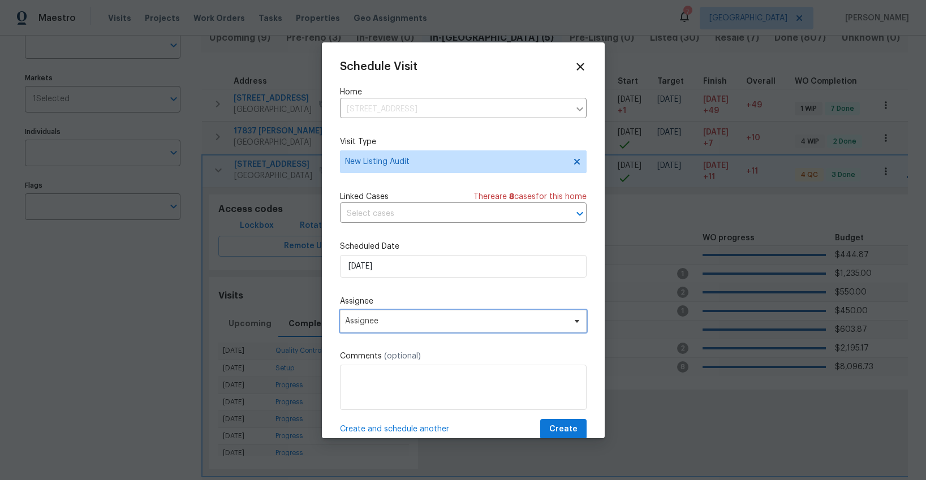
click at [414, 324] on span "Assignee" at bounding box center [456, 321] width 222 height 9
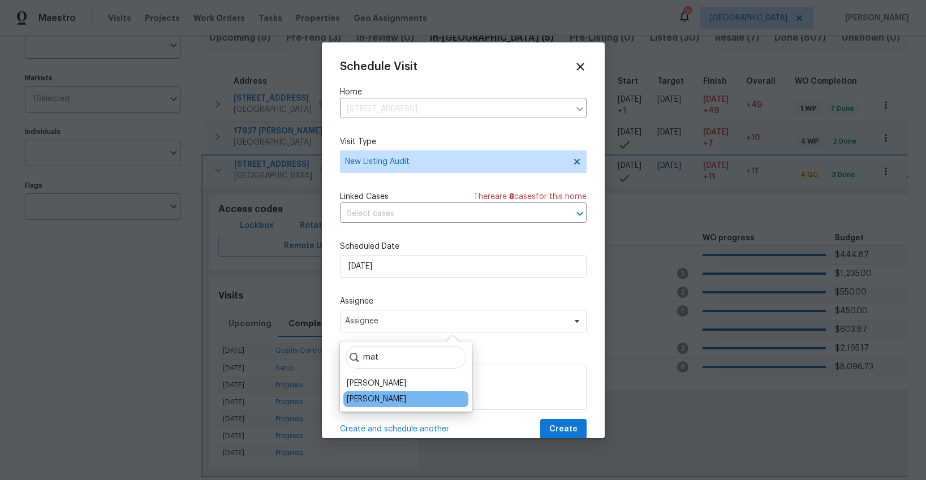
type input "mat"
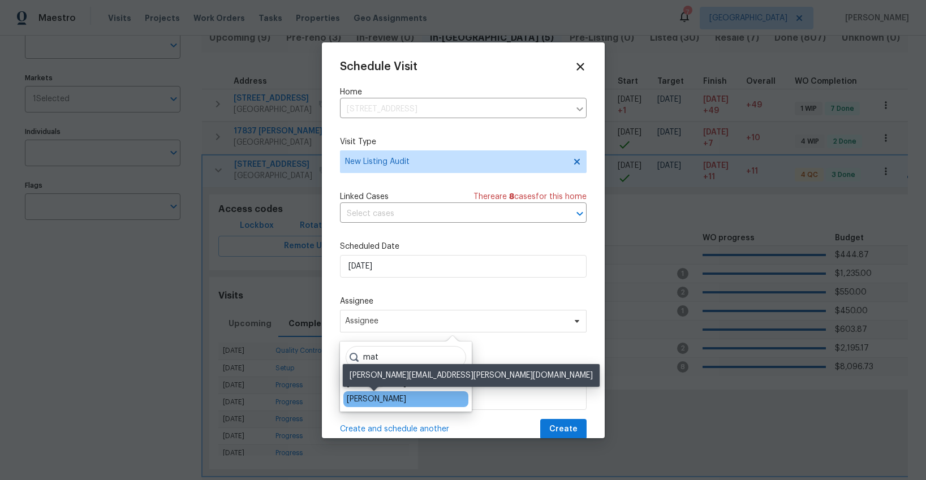
click at [387, 397] on div "[PERSON_NAME]" at bounding box center [376, 399] width 59 height 11
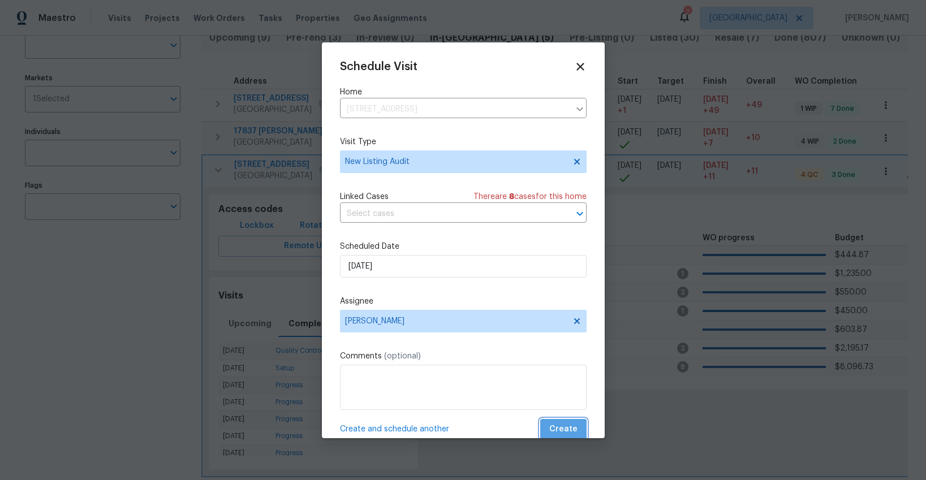
click at [566, 428] on span "Create" at bounding box center [563, 430] width 28 height 14
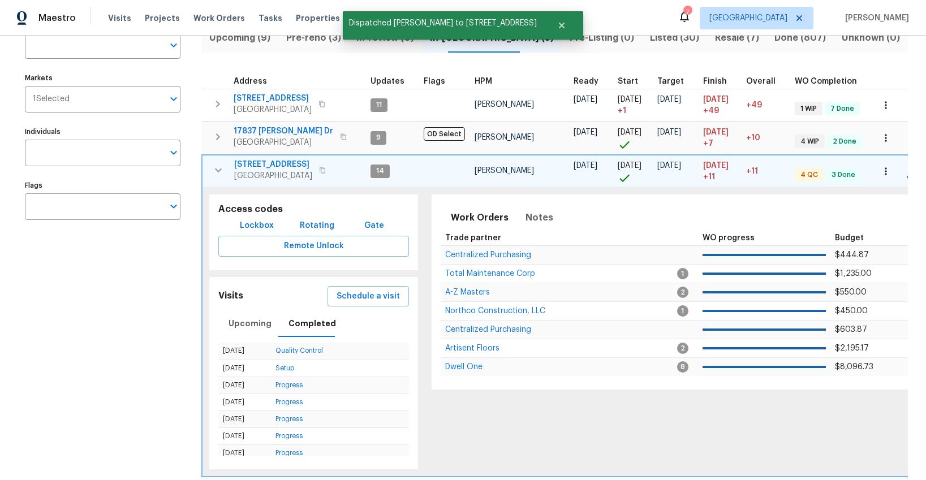
click at [217, 170] on icon "button" at bounding box center [218, 170] width 7 height 4
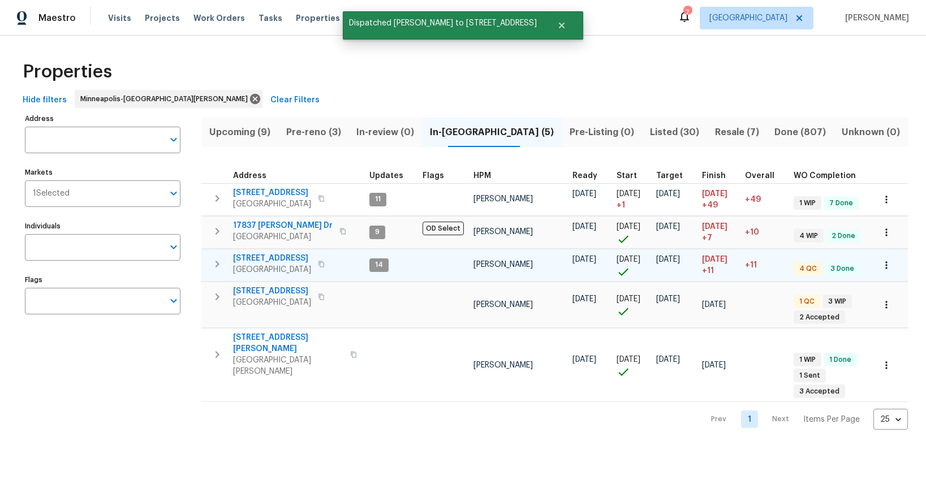
scroll to position [0, 0]
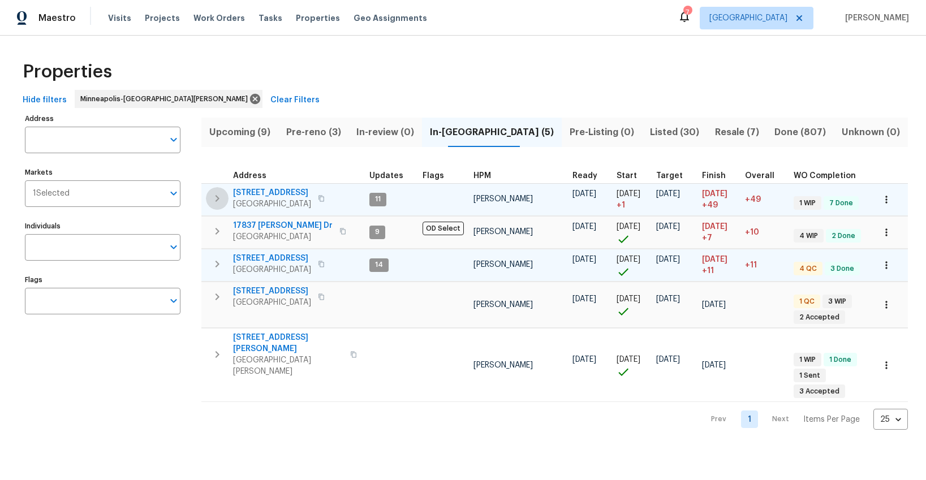
click at [217, 197] on icon "button" at bounding box center [218, 198] width 4 height 7
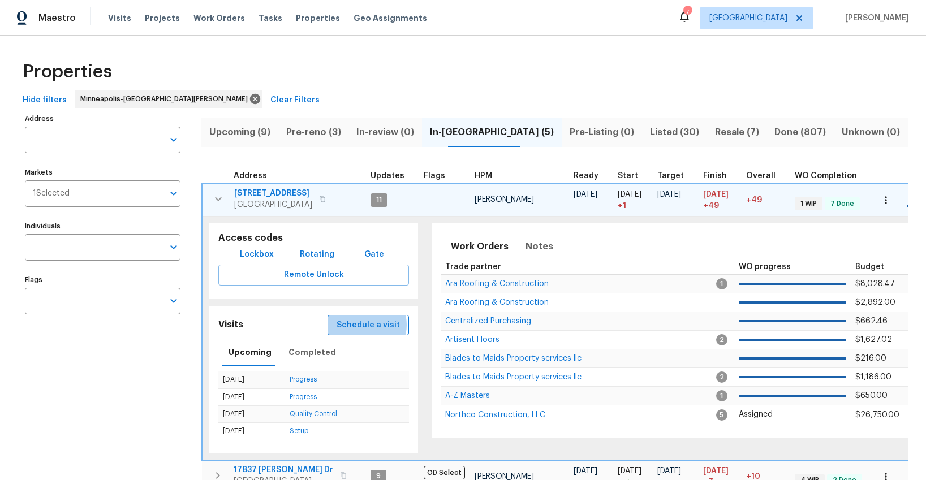
click at [368, 325] on span "Schedule a visit" at bounding box center [368, 325] width 63 height 14
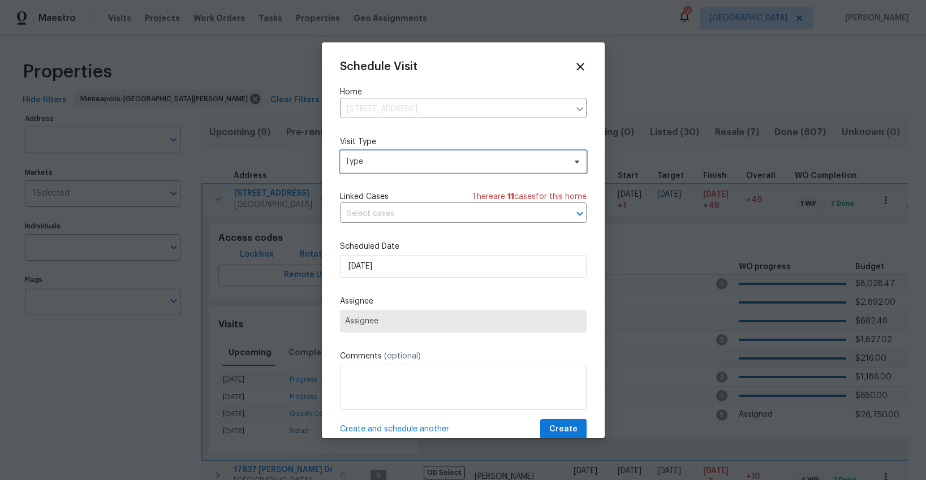
click at [378, 165] on span "Type" at bounding box center [455, 161] width 220 height 11
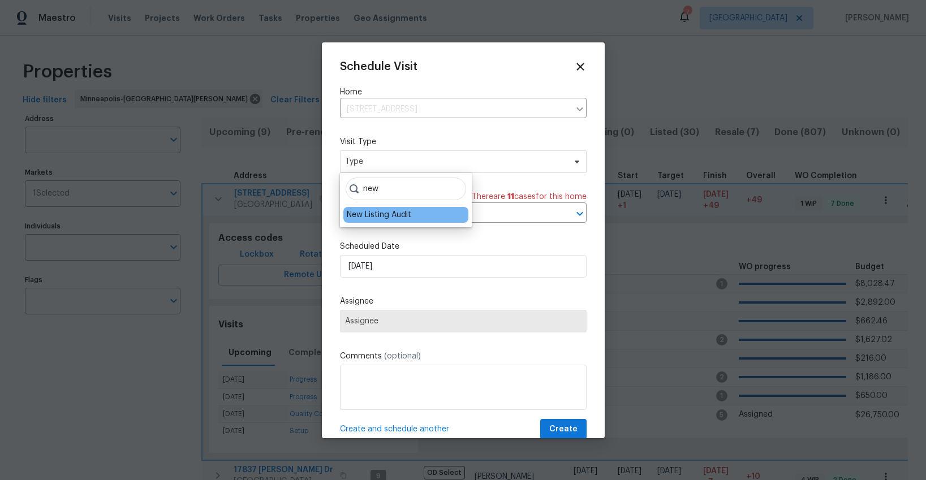
type input "new"
click at [380, 211] on div "New Listing Audit" at bounding box center [379, 214] width 64 height 11
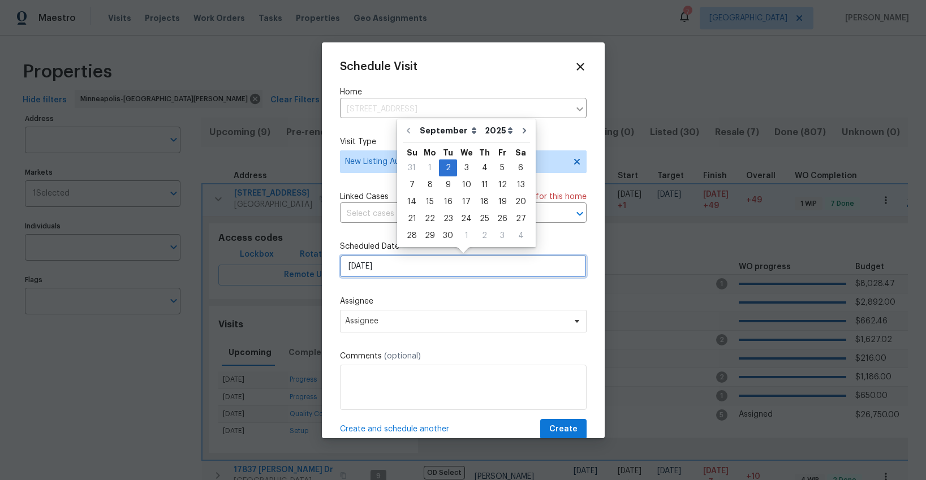
drag, startPoint x: 401, startPoint y: 262, endPoint x: 412, endPoint y: 261, distance: 11.4
click at [403, 262] on input "[DATE]" at bounding box center [463, 266] width 247 height 23
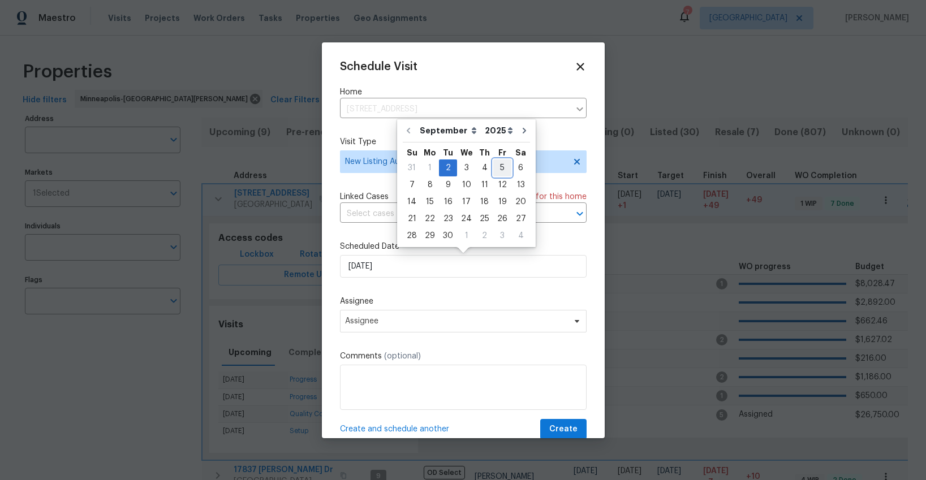
click at [496, 169] on div "5" at bounding box center [502, 168] width 18 height 16
type input "[DATE]"
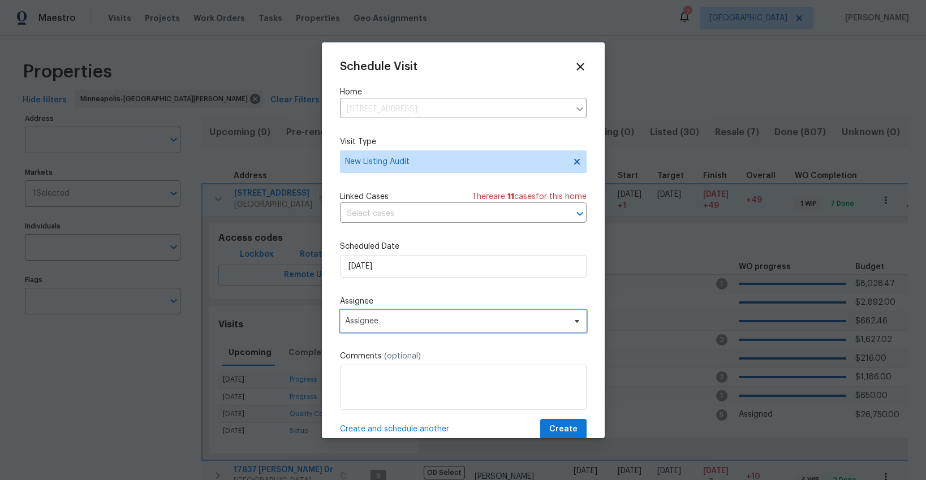
click at [448, 321] on span "Assignee" at bounding box center [456, 321] width 222 height 9
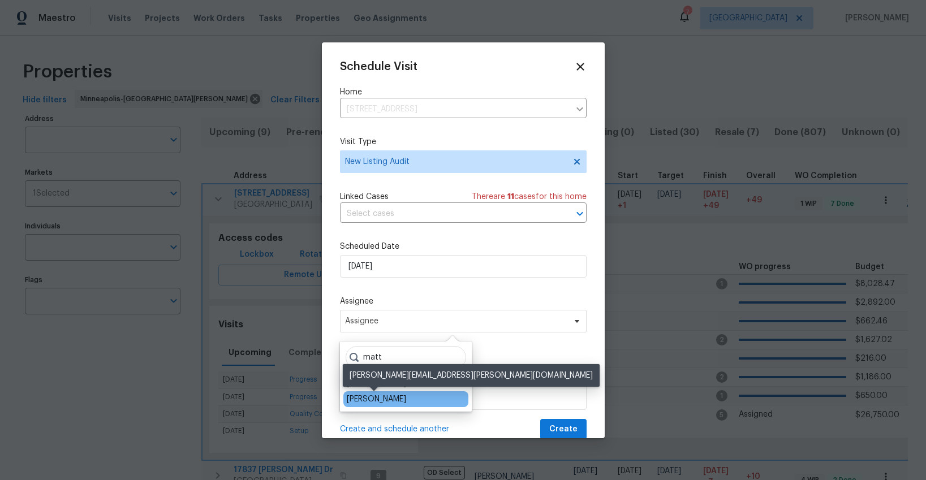
type input "matt"
click at [377, 399] on div "[PERSON_NAME]" at bounding box center [376, 399] width 59 height 11
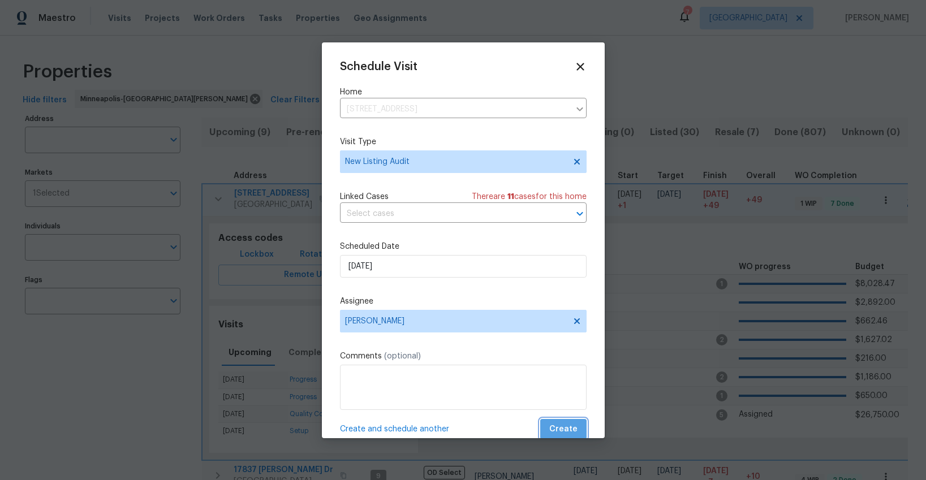
click at [566, 424] on span "Create" at bounding box center [563, 430] width 28 height 14
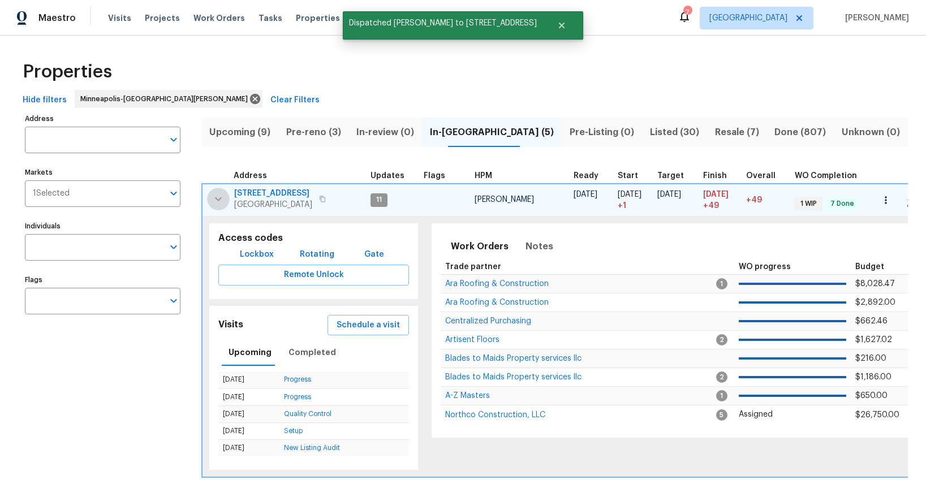
click at [216, 199] on icon "button" at bounding box center [219, 199] width 14 height 14
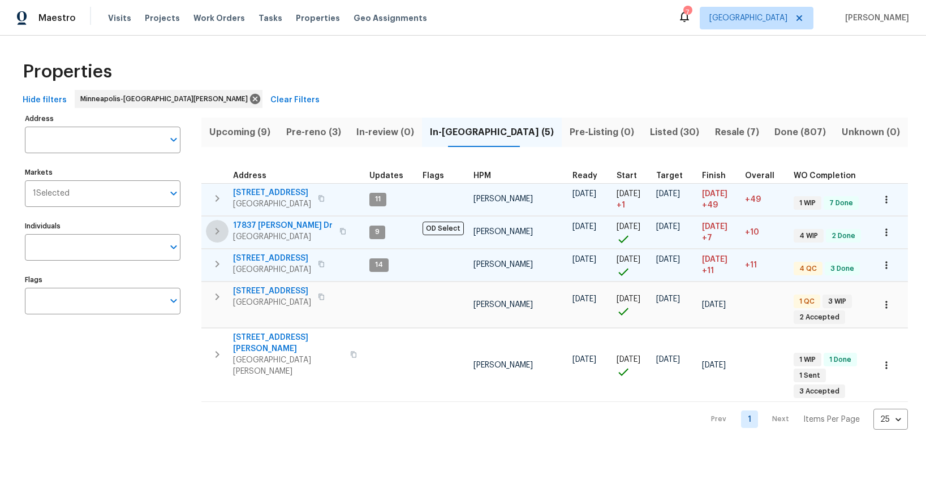
click at [220, 229] on icon "button" at bounding box center [217, 232] width 14 height 14
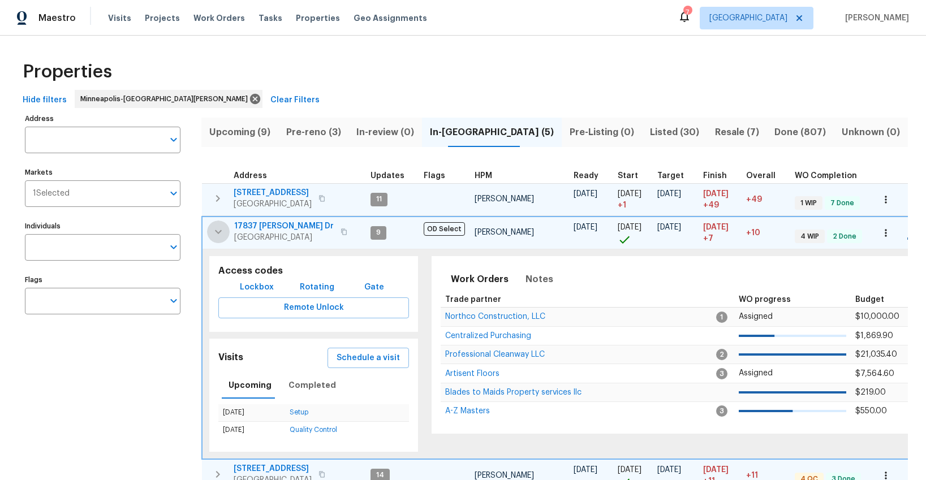
click at [220, 232] on icon "button" at bounding box center [218, 232] width 7 height 4
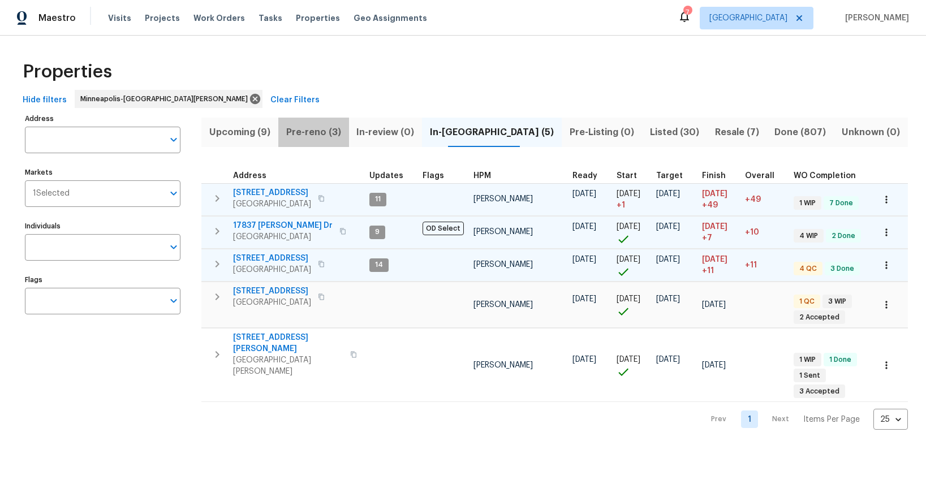
click at [318, 132] on span "Pre-reno (3)" at bounding box center [313, 132] width 57 height 16
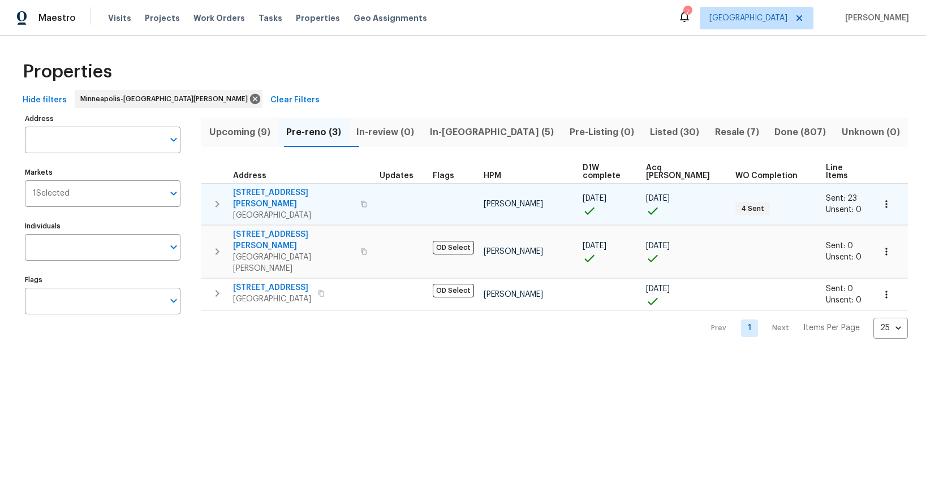
click at [881, 199] on icon "button" at bounding box center [886, 204] width 11 height 11
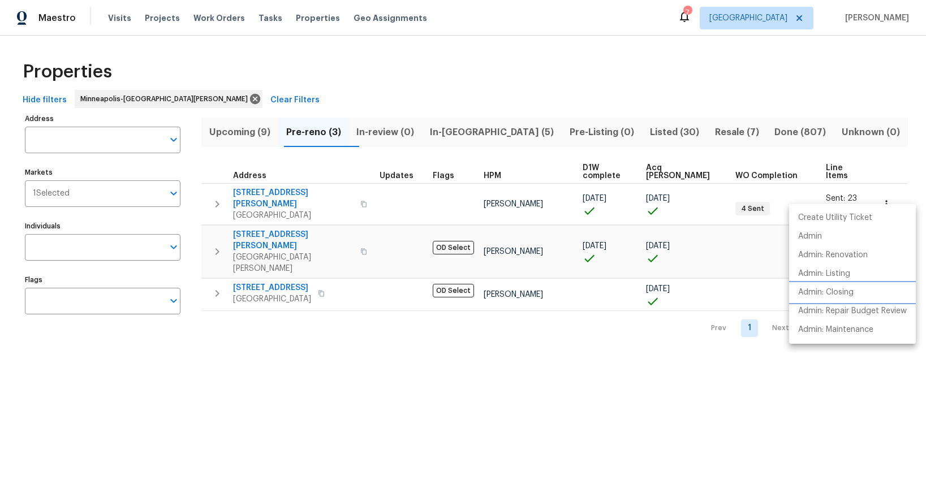
click at [817, 290] on p "Admin: Closing" at bounding box center [825, 293] width 55 height 12
click at [243, 188] on div at bounding box center [463, 240] width 926 height 480
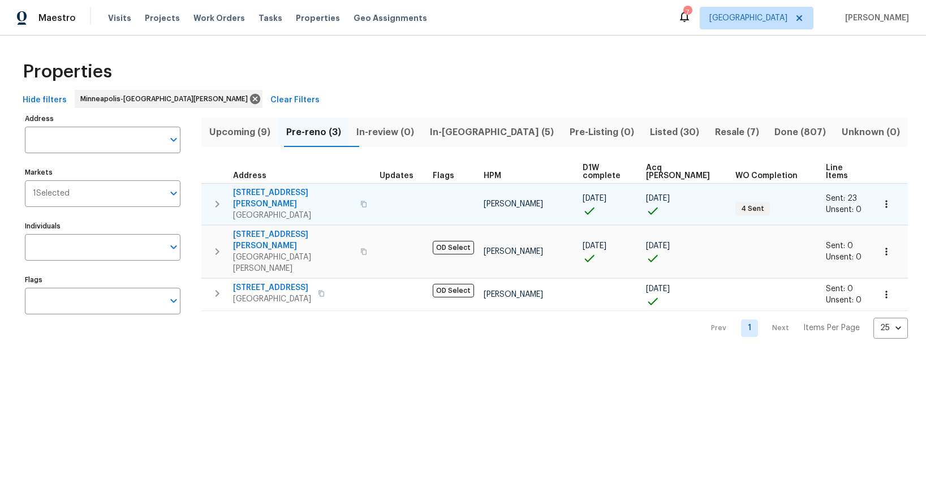
click at [247, 187] on span "[STREET_ADDRESS][PERSON_NAME]" at bounding box center [293, 198] width 120 height 23
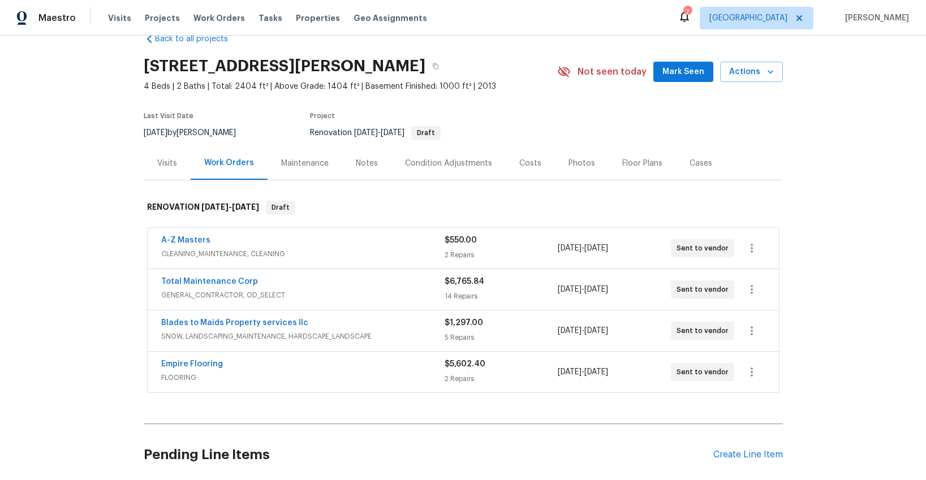
scroll to position [6, 0]
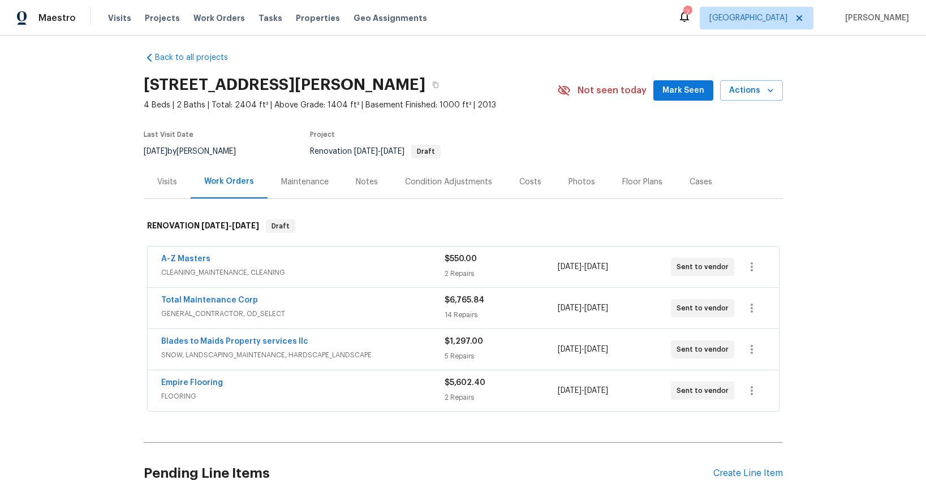
click at [531, 180] on div "Costs" at bounding box center [530, 182] width 22 height 11
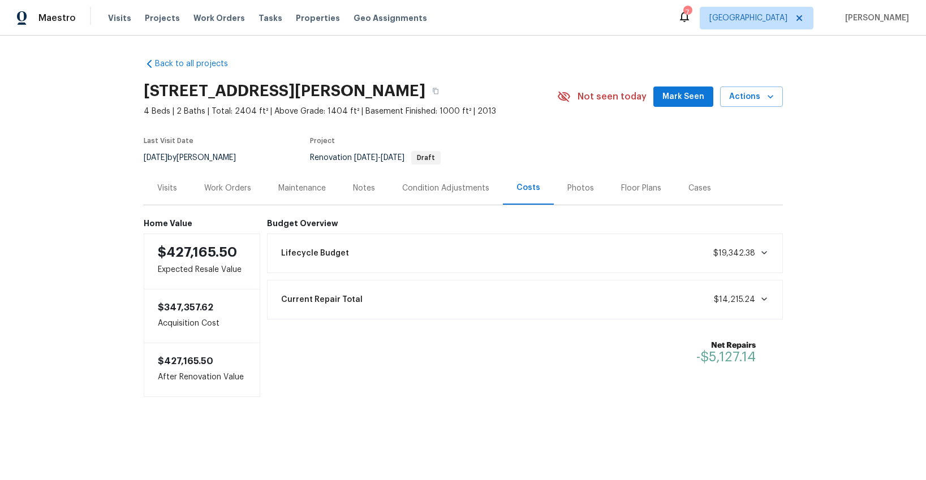
click at [240, 189] on div "Work Orders" at bounding box center [227, 188] width 47 height 11
